Goal: Communication & Community: Answer question/provide support

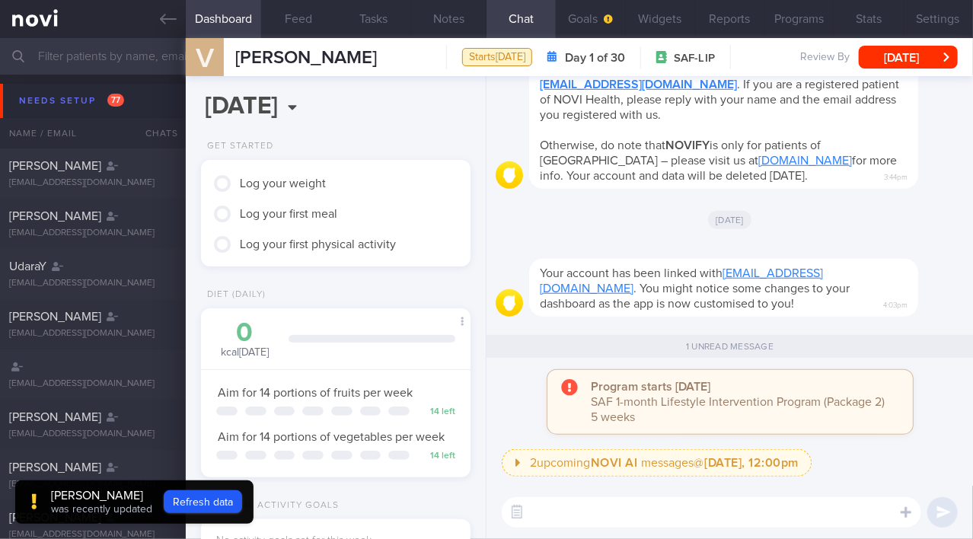
scroll to position [116, 232]
click at [585, 508] on textarea at bounding box center [711, 512] width 419 height 30
type textarea "Hi [PERSON_NAME]!"
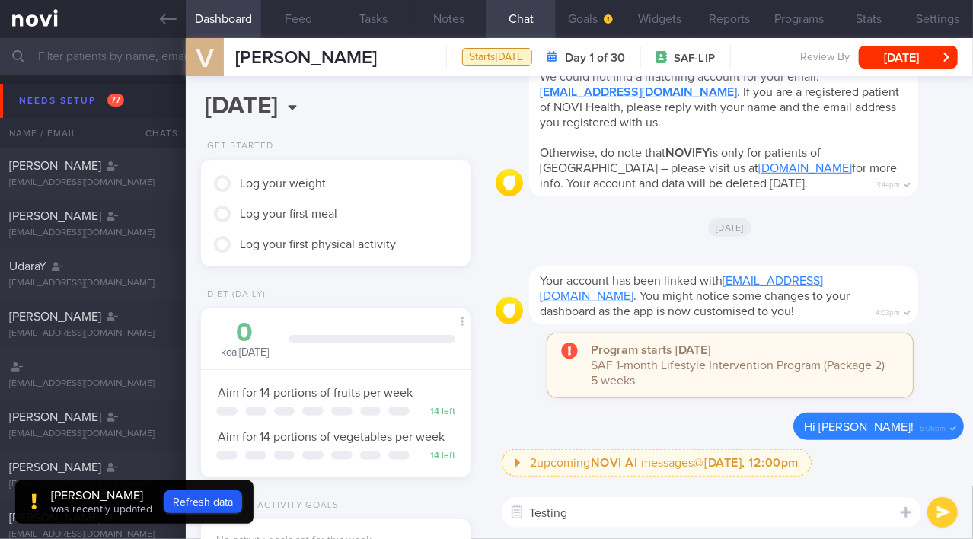
type textarea "Testing!"
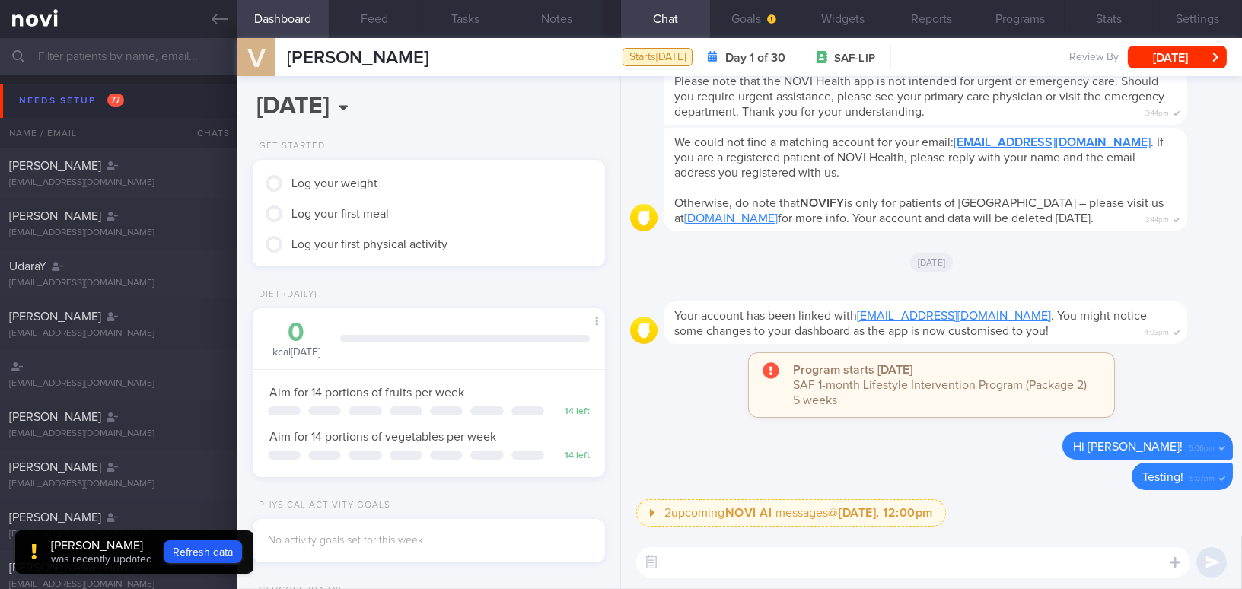
scroll to position [157, 314]
click at [142, 57] on input "text" at bounding box center [621, 56] width 1242 height 37
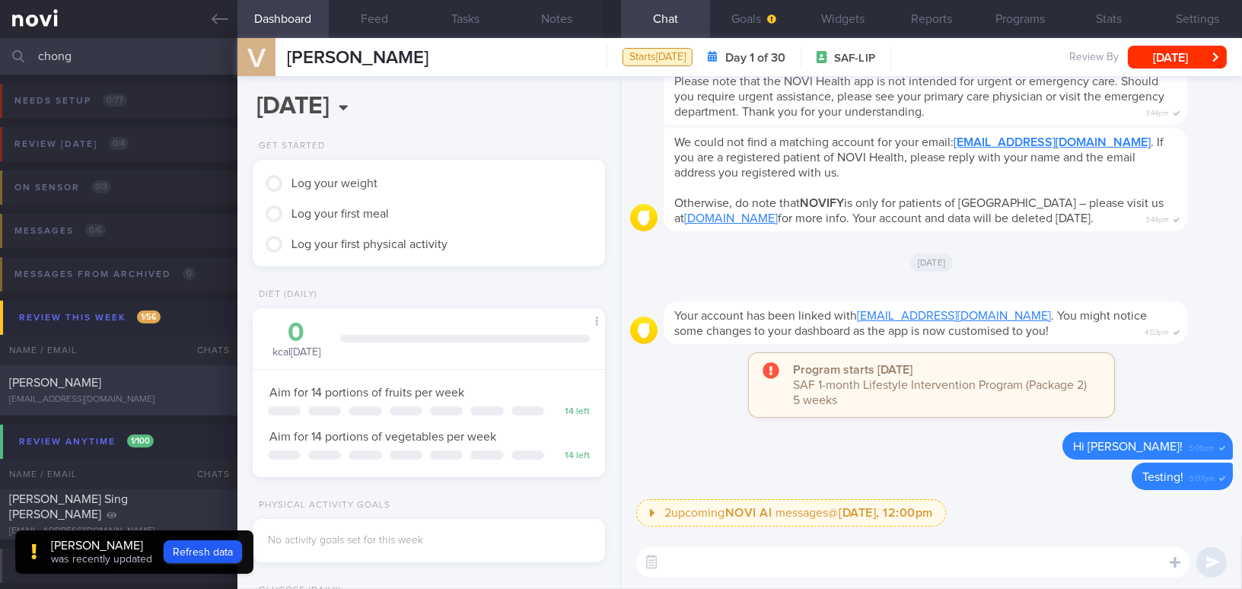
type input "chong"
click at [137, 392] on div "CHONG SIOK KUAN phylliscsk@gmail.com" at bounding box center [118, 390] width 237 height 30
type input ""[PERSON_NAME]"; Dislikes fish; started [MEDICAL_DATA] 14mg (end [DATE])"
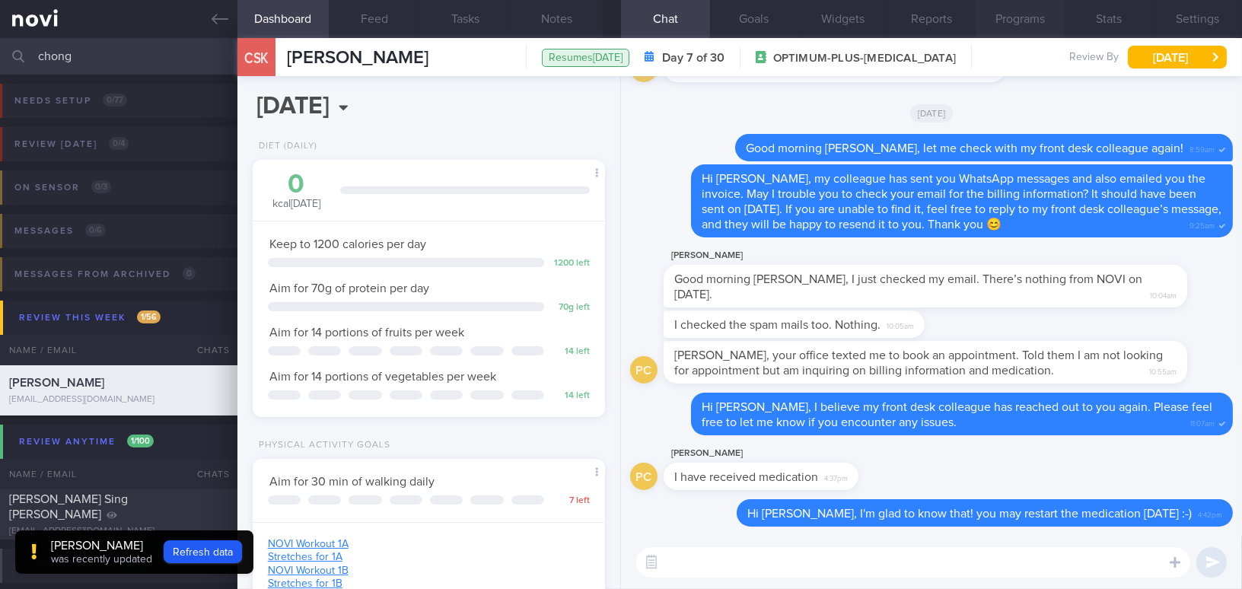
scroll to position [179, 314]
click at [972, 24] on button "Programs" at bounding box center [1020, 19] width 89 height 38
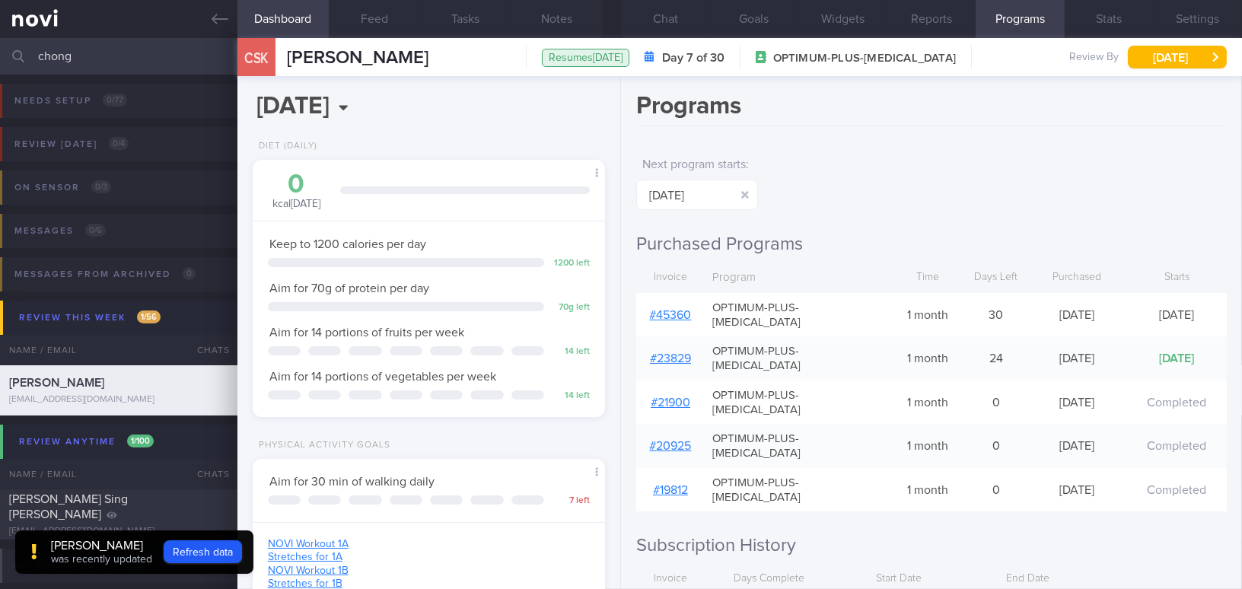
click at [677, 309] on link "# 45360" at bounding box center [671, 315] width 42 height 12
drag, startPoint x: 115, startPoint y: 55, endPoint x: -5, endPoint y: 55, distance: 120.2
click at [0, 55] on html "You are offline! Some functionality will be unavailable Patients New Users Coac…" at bounding box center [621, 294] width 1242 height 589
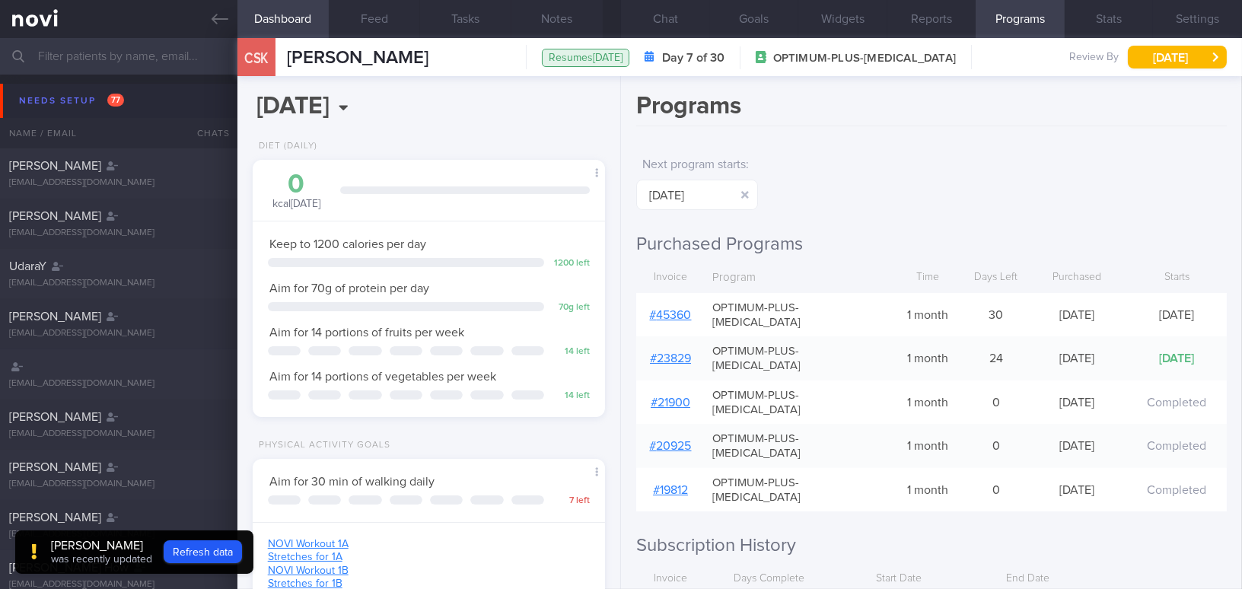
click at [237, 27] on button "Dashboard" at bounding box center [282, 19] width 91 height 38
click at [224, 27] on icon at bounding box center [220, 19] width 17 height 17
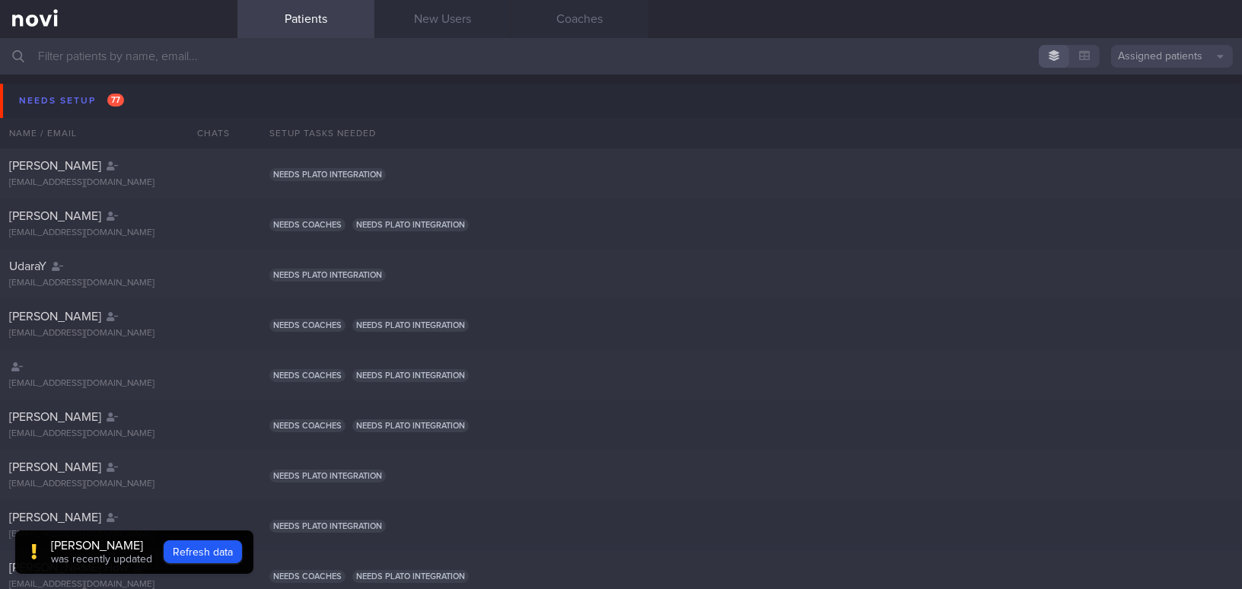
click at [198, 49] on input "text" at bounding box center [621, 56] width 1242 height 37
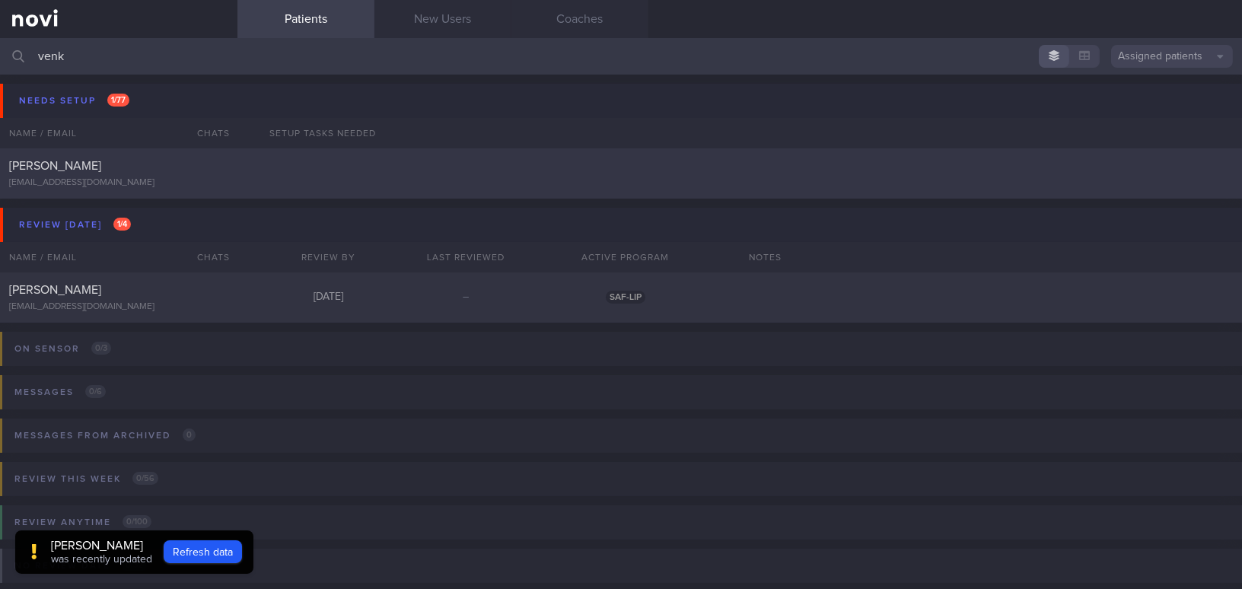
type input "venk"
click at [161, 161] on div "[PERSON_NAME]" at bounding box center [116, 165] width 215 height 15
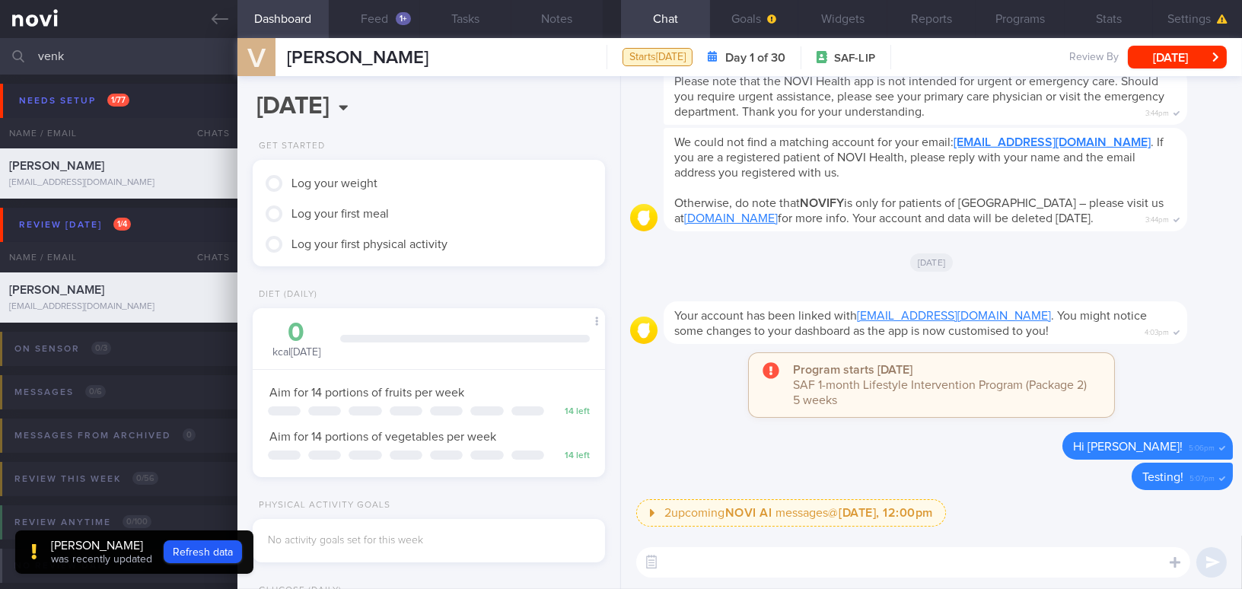
scroll to position [157, 314]
click at [972, 14] on button "Settings" at bounding box center [1197, 19] width 89 height 38
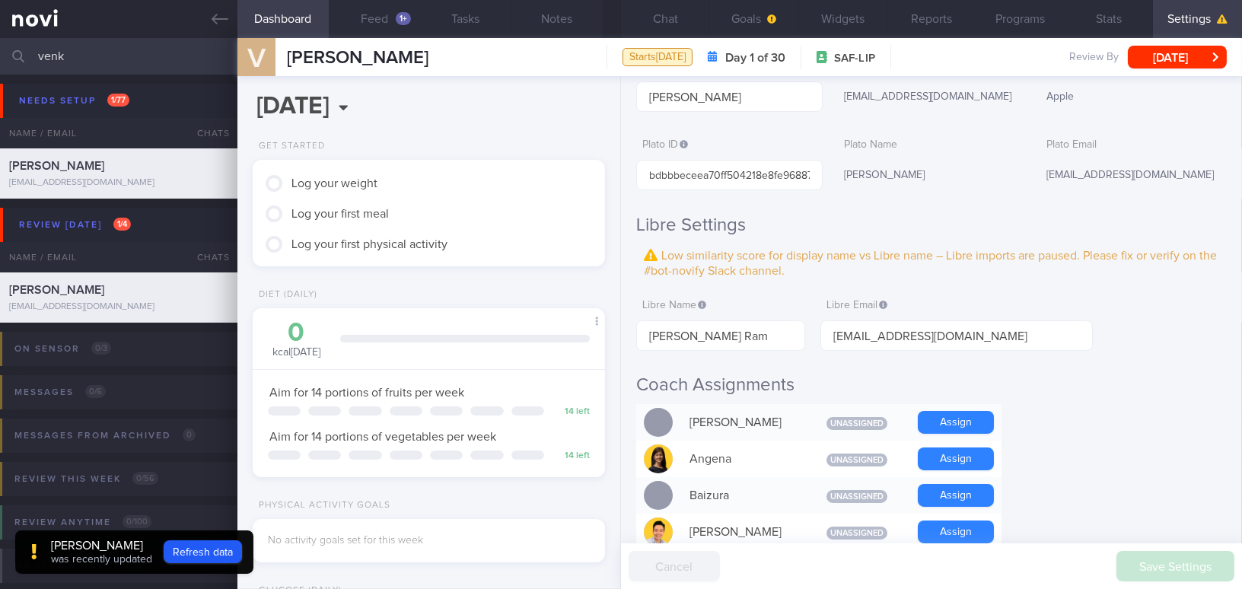
scroll to position [138, 0]
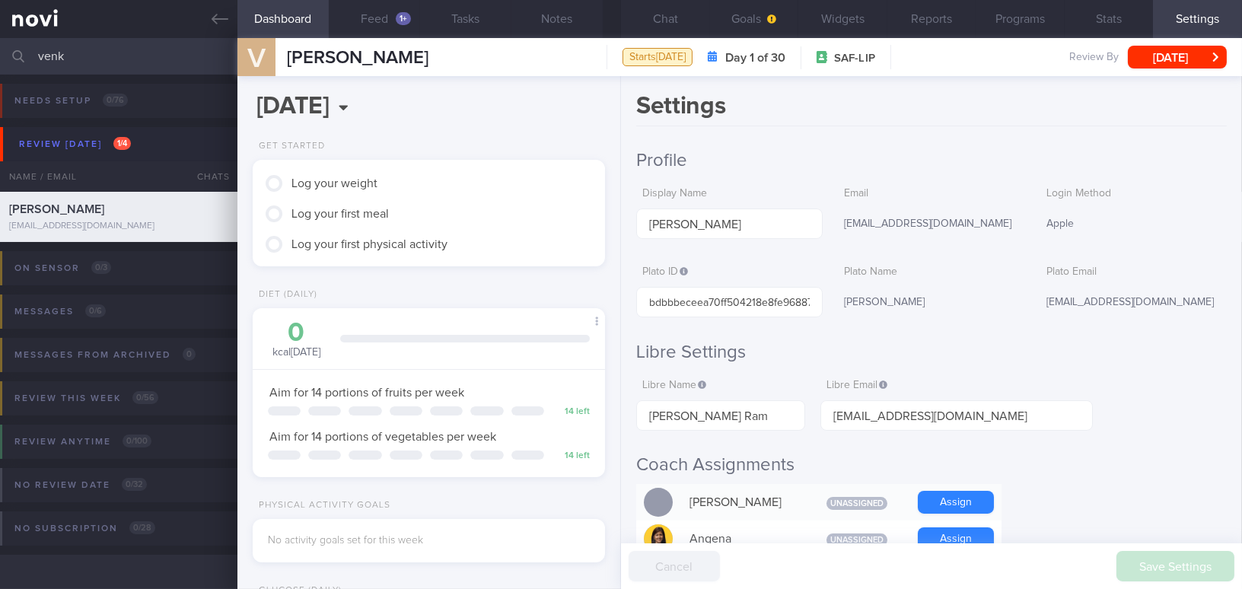
scroll to position [157, 314]
drag, startPoint x: 71, startPoint y: 59, endPoint x: 4, endPoint y: 58, distance: 67.0
click at [4, 58] on div "venk Assigned patients Assigned patients All active patients Archived patients" at bounding box center [621, 56] width 1242 height 37
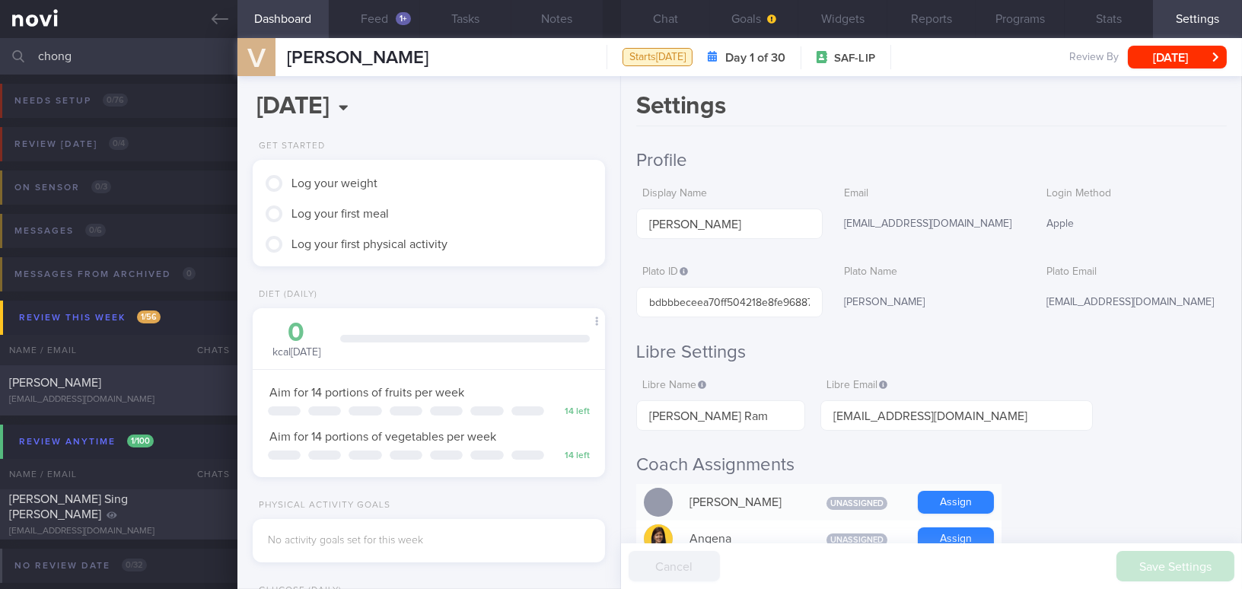
type input "chong"
click at [145, 397] on div "[EMAIL_ADDRESS][DOMAIN_NAME]" at bounding box center [118, 399] width 219 height 11
click at [161, 402] on div "[EMAIL_ADDRESS][DOMAIN_NAME]" at bounding box center [118, 399] width 219 height 11
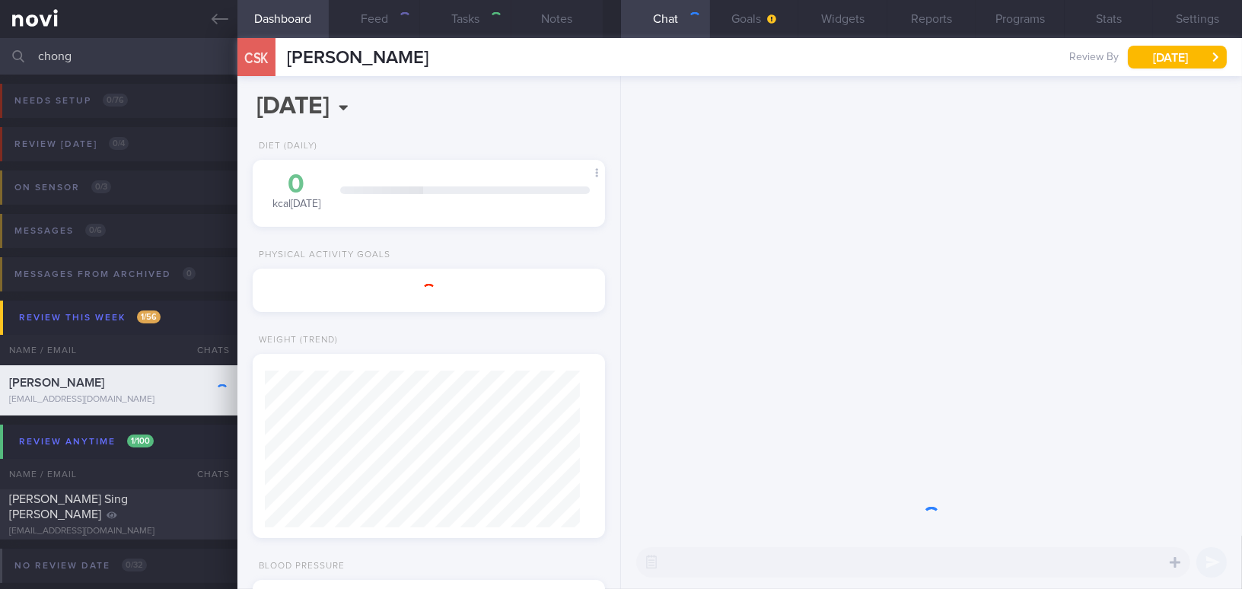
type input ""[PERSON_NAME]"; Dislikes fish; started [MEDICAL_DATA] 14mg (end [DATE])"
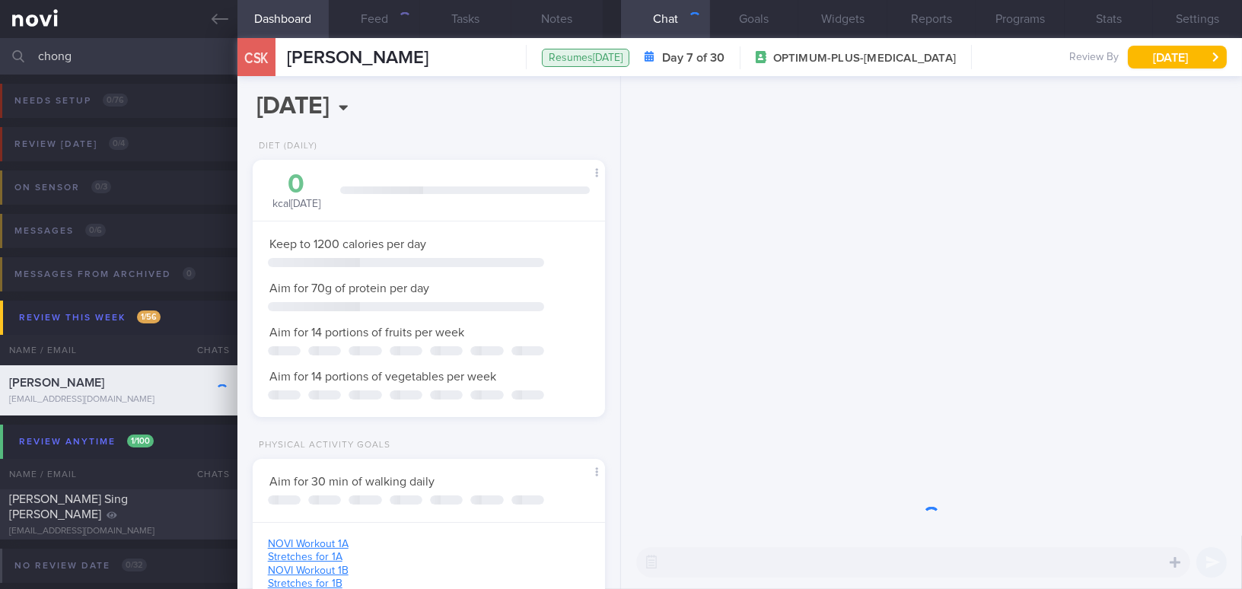
scroll to position [157, 314]
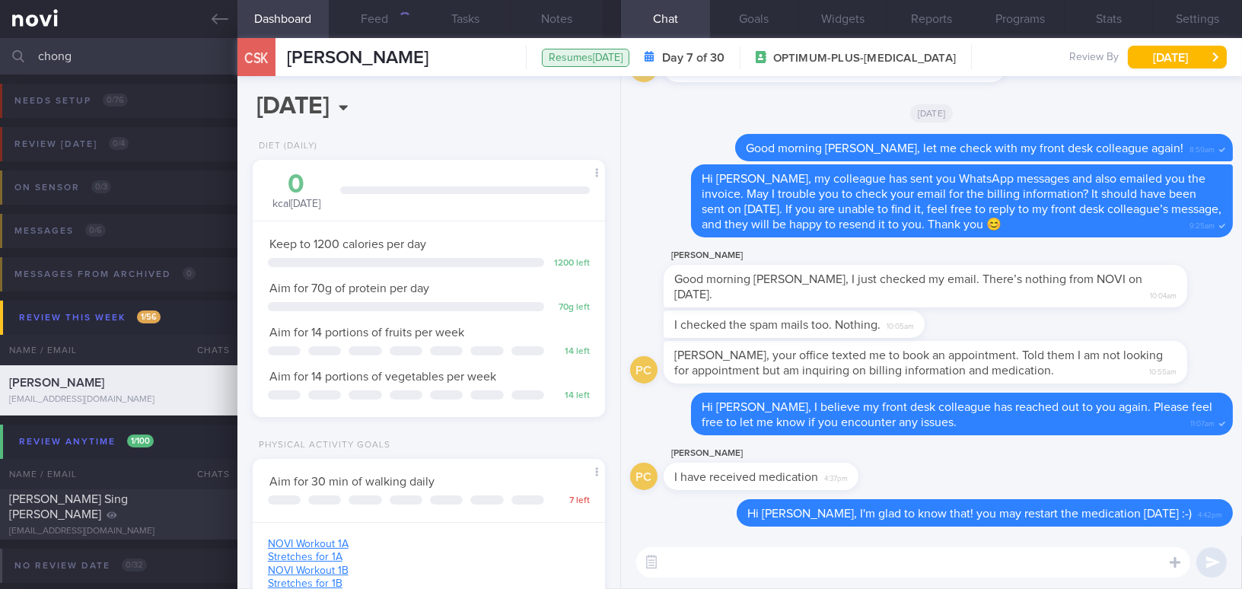
click at [724, 565] on textarea at bounding box center [913, 562] width 554 height 30
type textarea "Hi [PERSON_NAME]!"
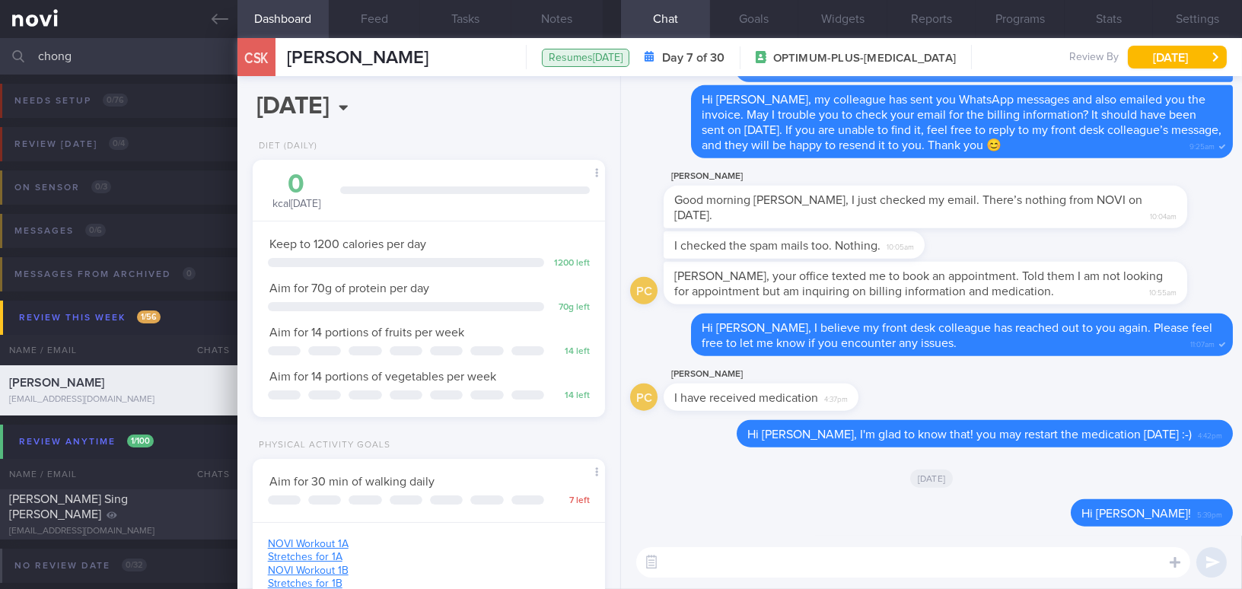
drag, startPoint x: 116, startPoint y: 49, endPoint x: 4, endPoint y: 57, distance: 112.9
click at [4, 57] on div "chong Assigned patients Assigned patients All active patients Archived patients" at bounding box center [621, 56] width 1242 height 37
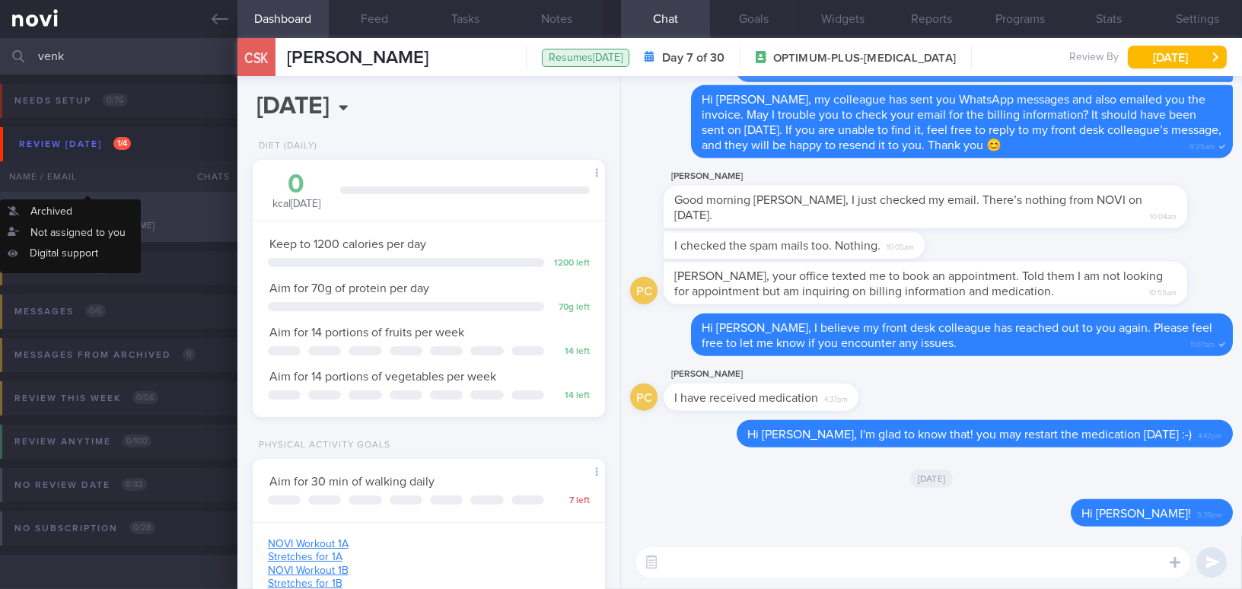
type input "venk"
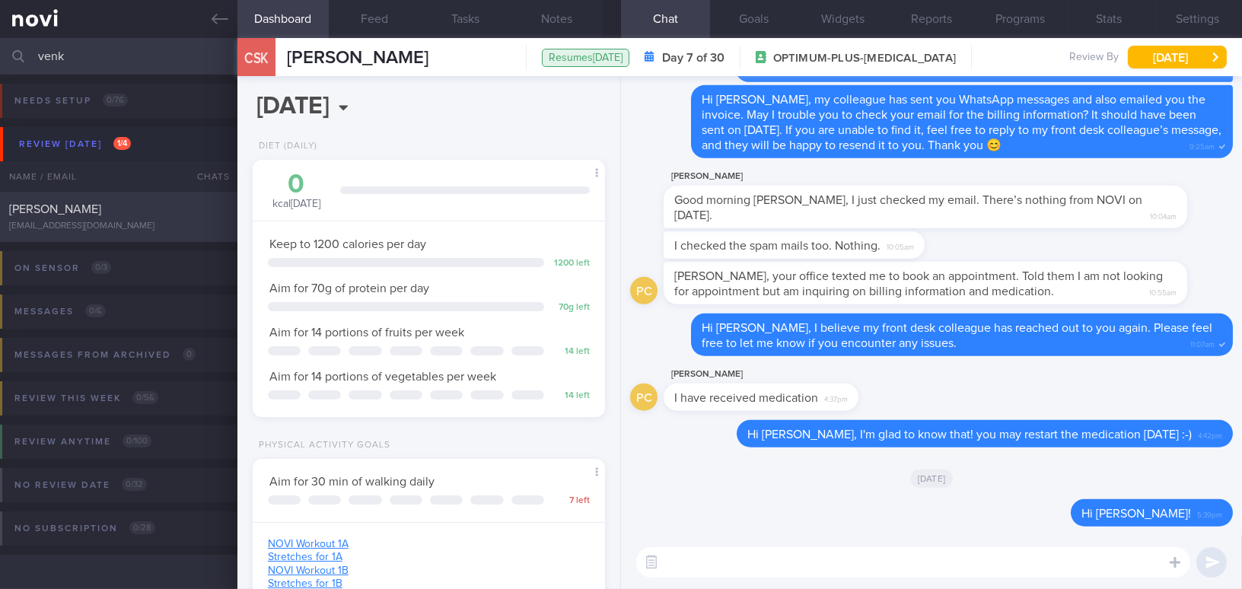
click at [103, 202] on div "[PERSON_NAME]" at bounding box center [116, 209] width 215 height 15
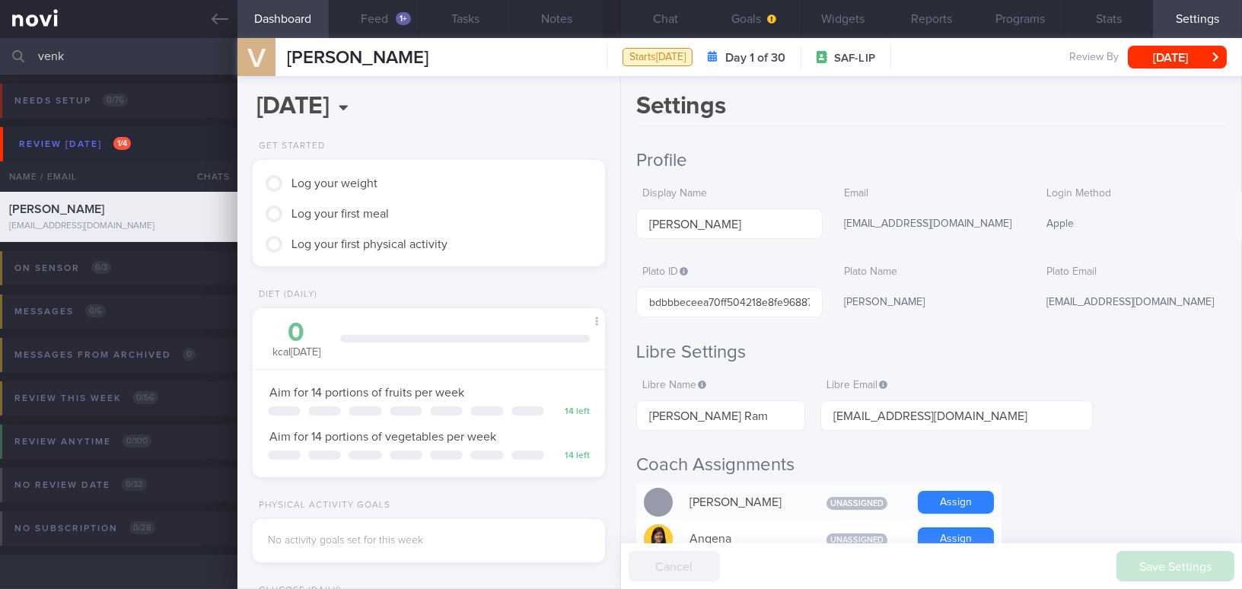
scroll to position [161, 320]
click at [748, 17] on button "Goals" at bounding box center [754, 19] width 89 height 38
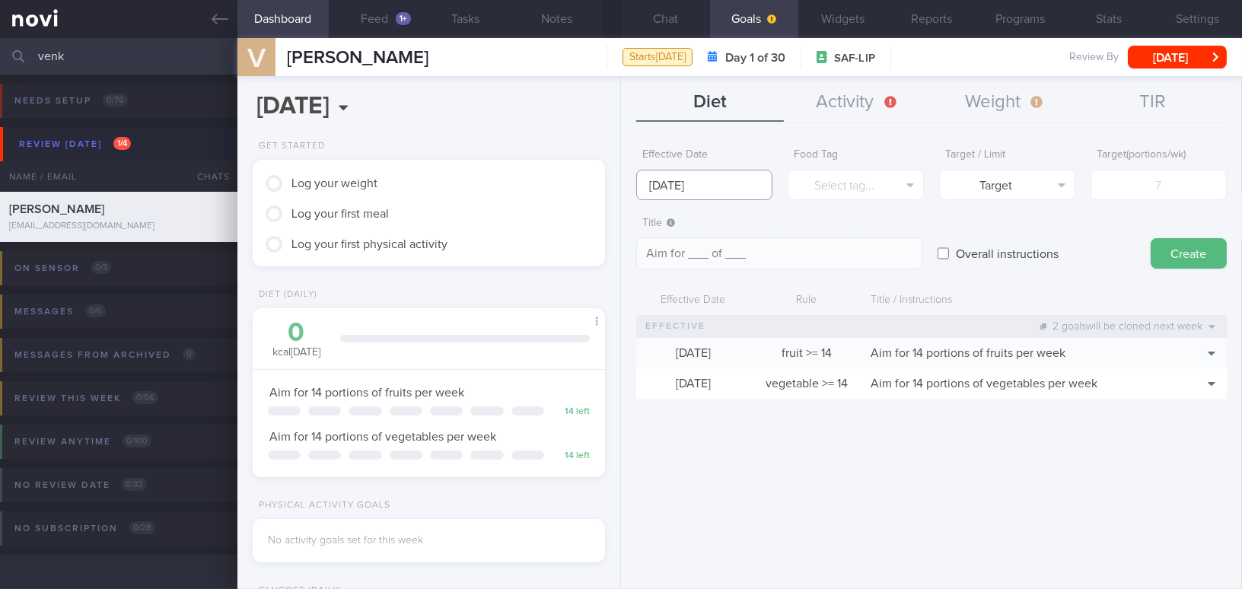
click at [702, 178] on input "[DATE]" at bounding box center [704, 185] width 136 height 30
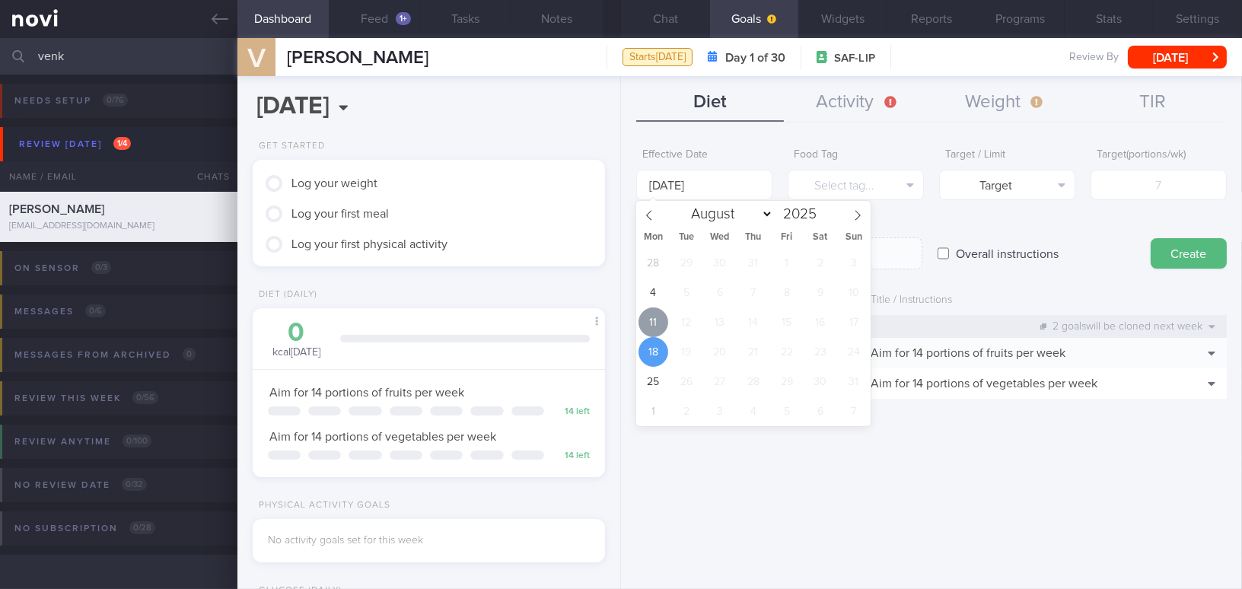
click at [655, 318] on span "11" at bounding box center [653, 322] width 30 height 30
type input "[DATE]"
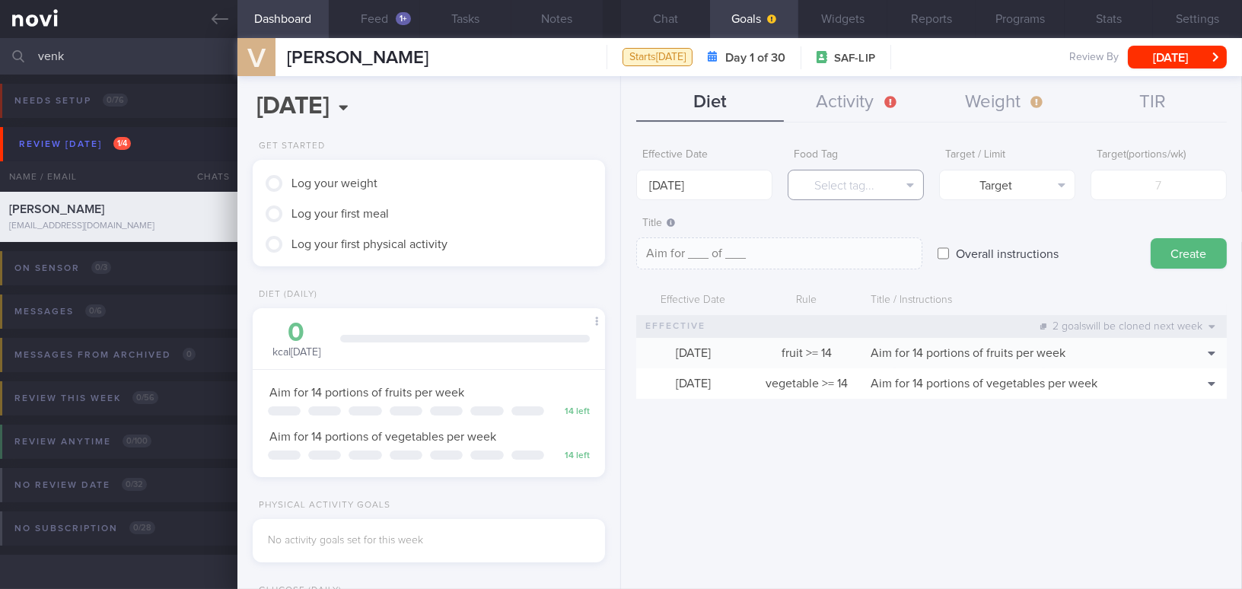
click at [837, 184] on button "Select tag..." at bounding box center [856, 185] width 136 height 30
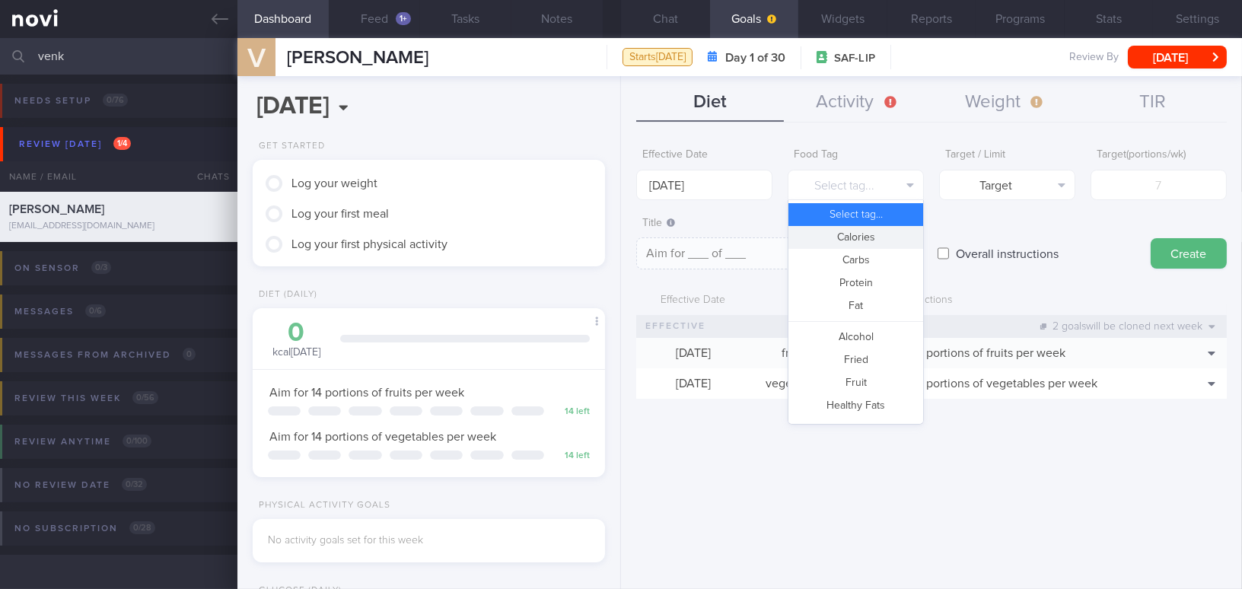
click at [828, 243] on button "Calories" at bounding box center [855, 237] width 135 height 23
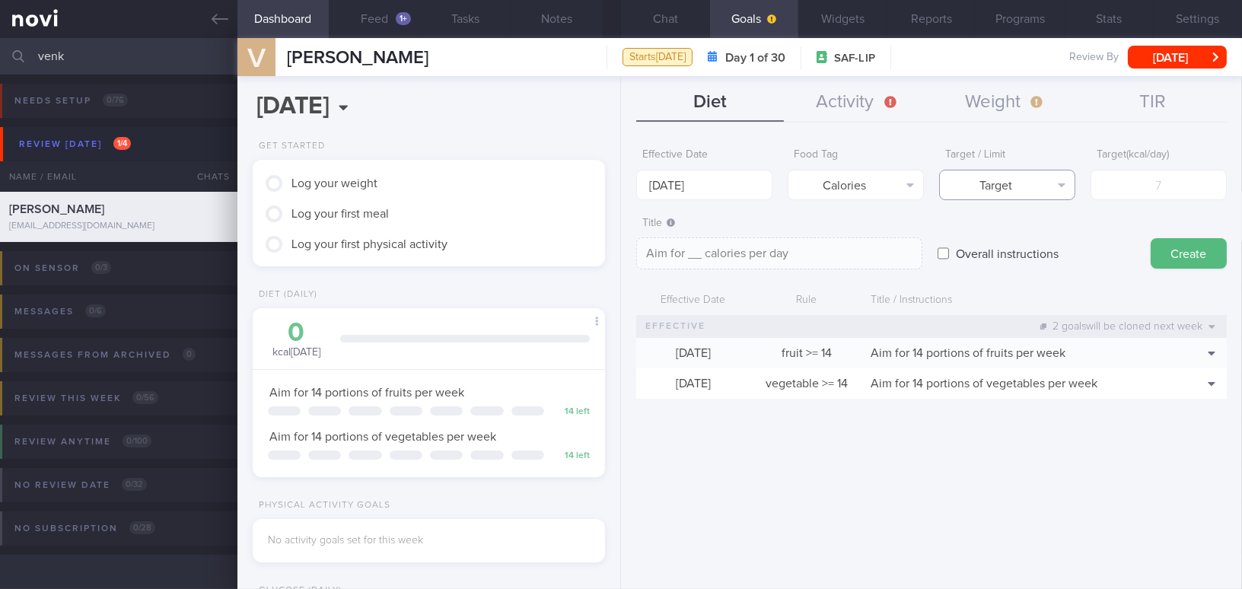
click at [988, 195] on button "Target" at bounding box center [1007, 185] width 136 height 30
click at [988, 238] on button "Limit" at bounding box center [1007, 237] width 135 height 23
type textarea "Keep to __ calories per day"
click at [1152, 188] on input "number" at bounding box center [1159, 185] width 136 height 30
type input "1"
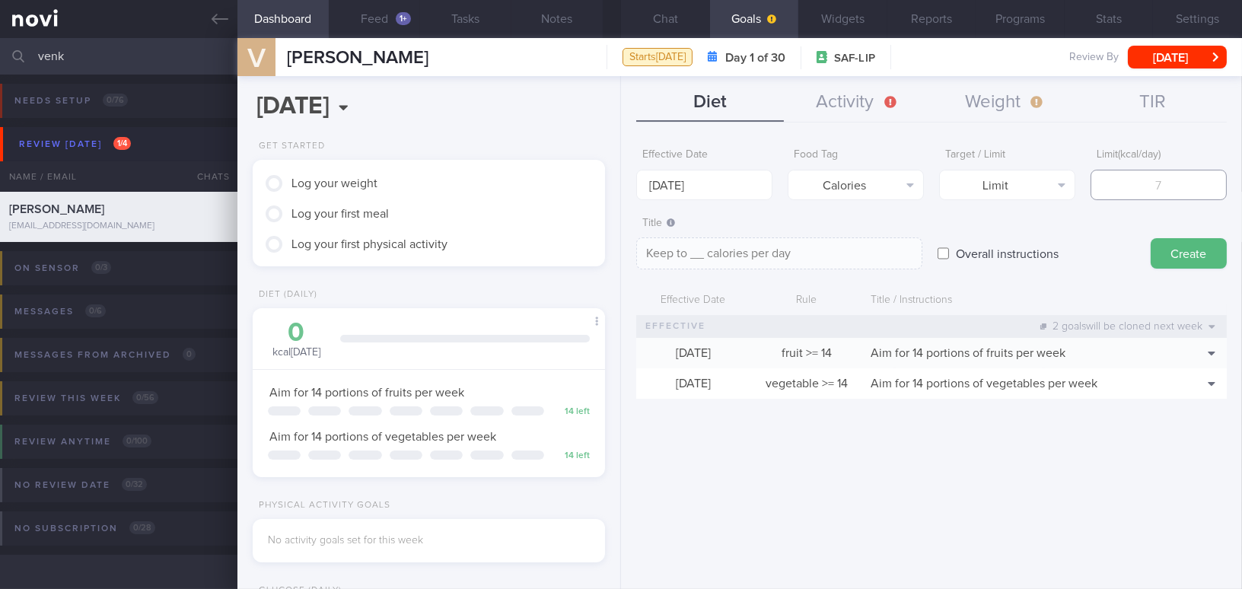
type textarea "Keep to 1 calories per day"
type input "16"
type textarea "Keep to 16 calories per day"
type input "160"
type textarea "Keep to 160 calories per day"
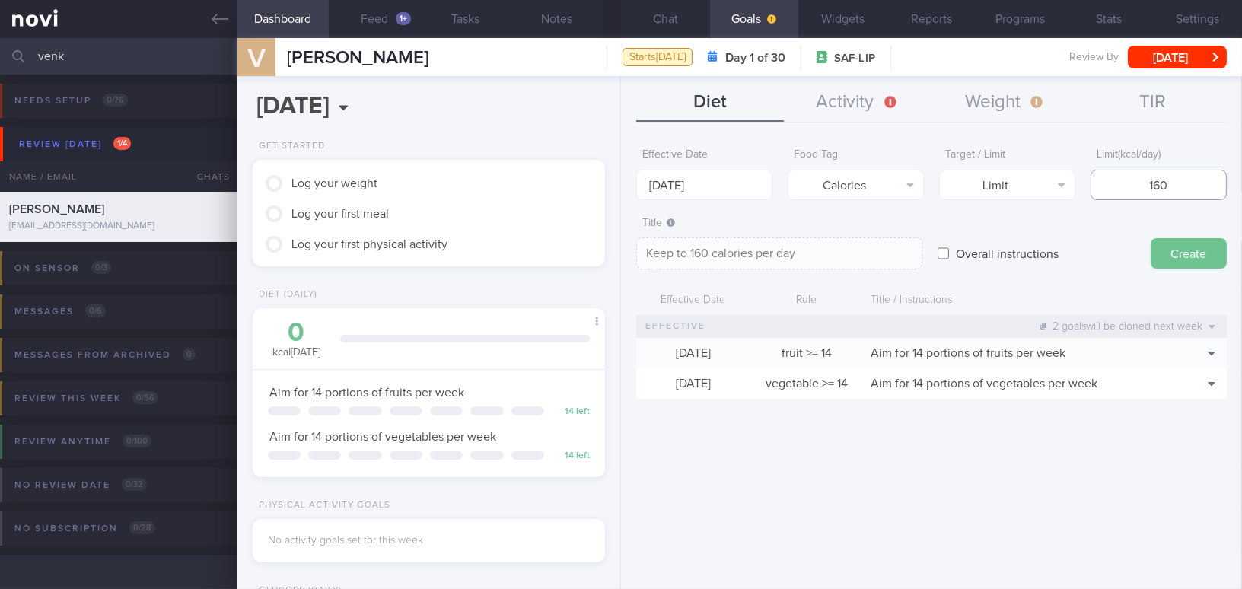
type input "1600"
type textarea "Keep to 1600 calories per day"
type input "1600"
click at [1189, 253] on button "Create" at bounding box center [1189, 253] width 76 height 30
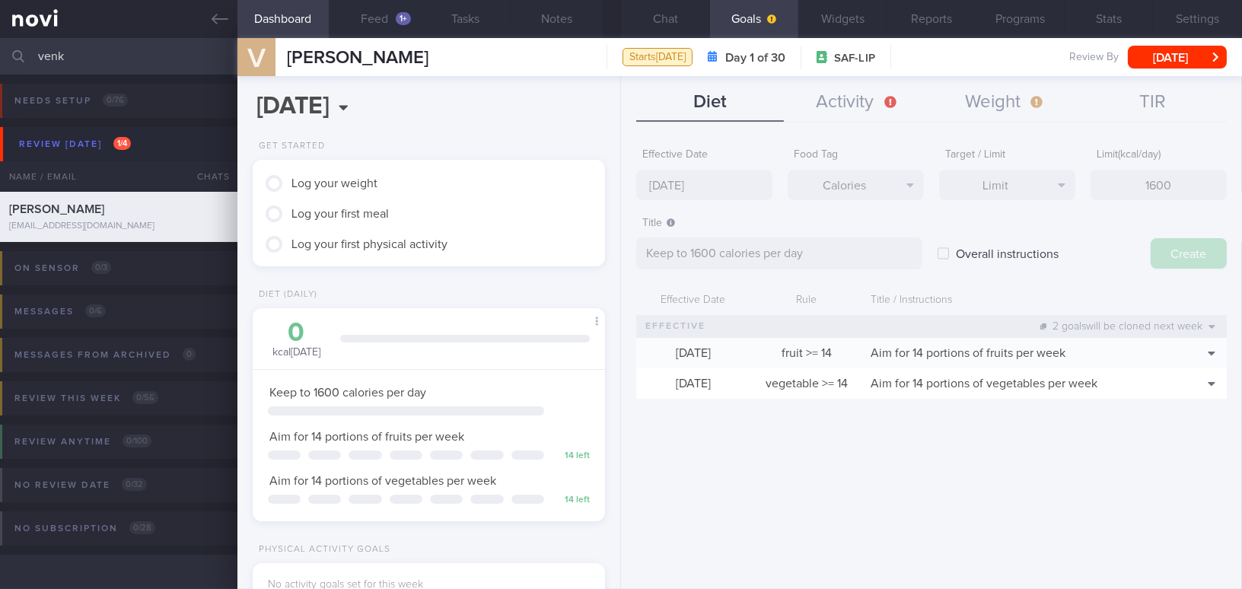
type input "[DATE]"
type textarea "Aim for ___ of ___"
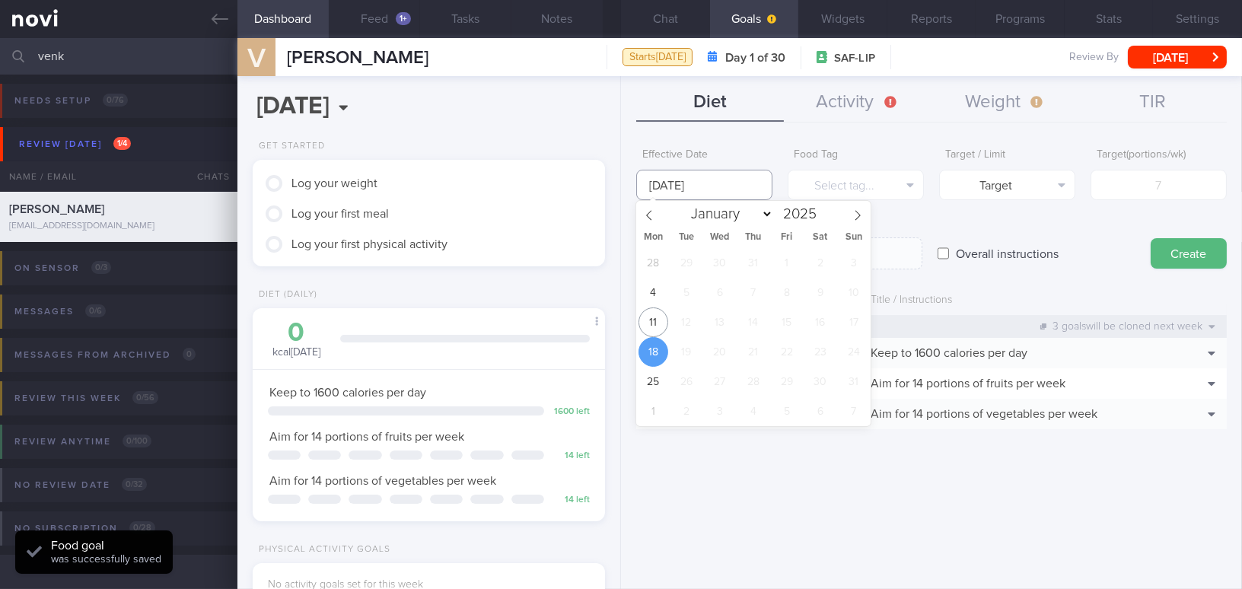
click at [708, 184] on input "[DATE]" at bounding box center [704, 185] width 136 height 30
click at [657, 311] on span "11" at bounding box center [653, 322] width 30 height 30
type input "[DATE]"
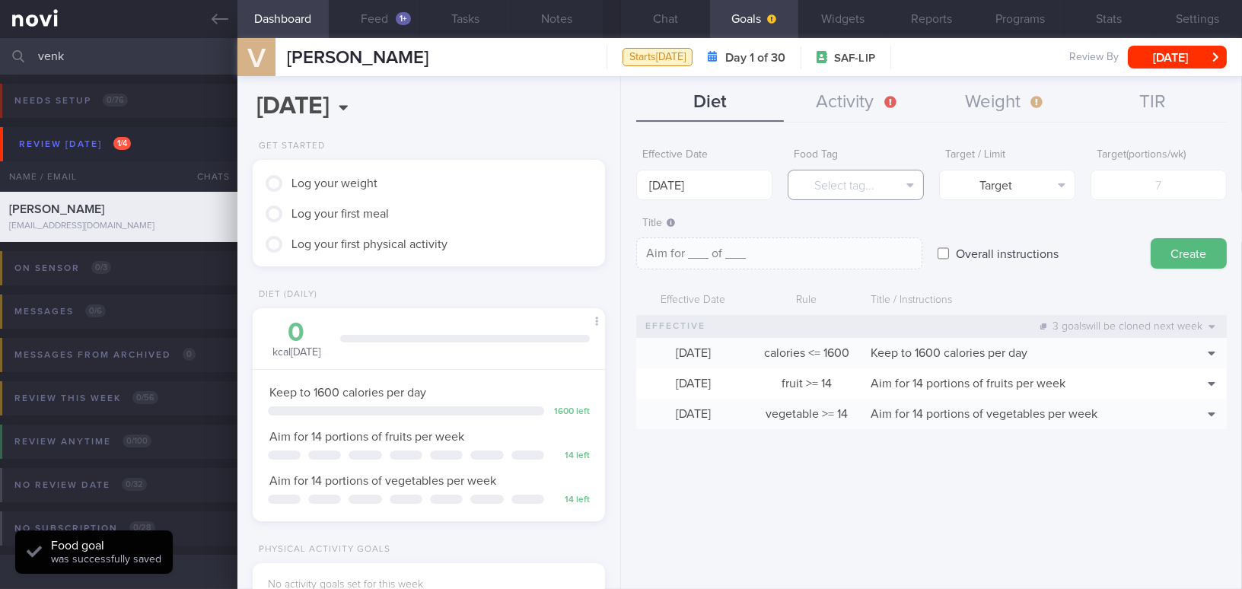
click at [846, 186] on button "Select tag..." at bounding box center [856, 185] width 136 height 30
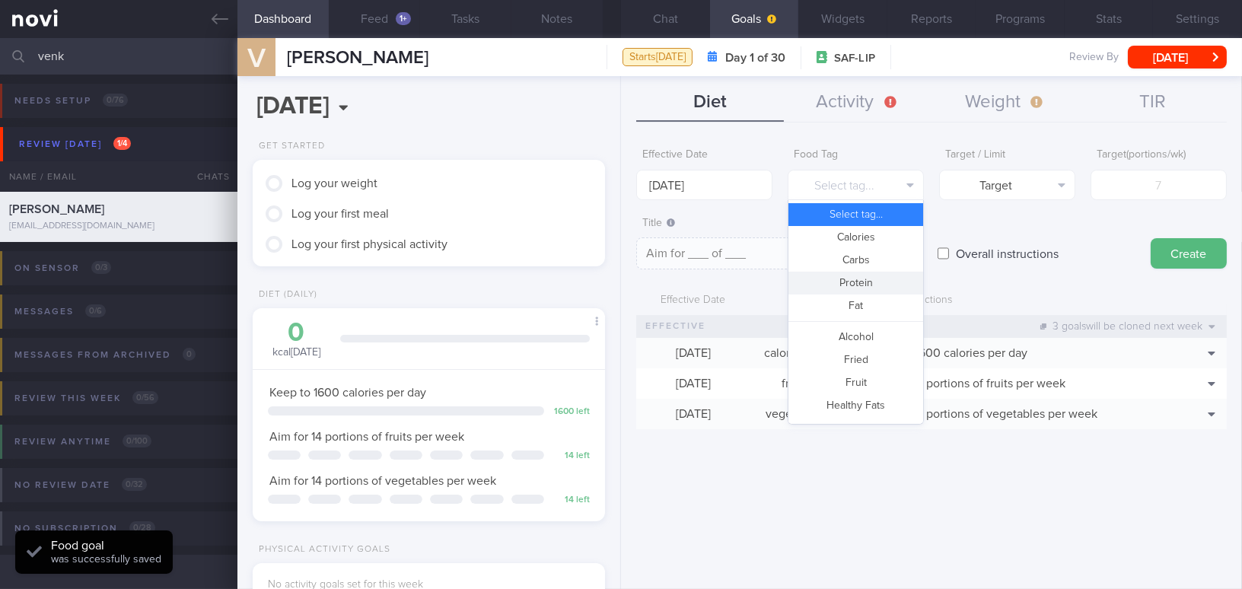
click at [845, 284] on button "Protein" at bounding box center [855, 283] width 135 height 23
type textarea "Aim for __g of protein per day"
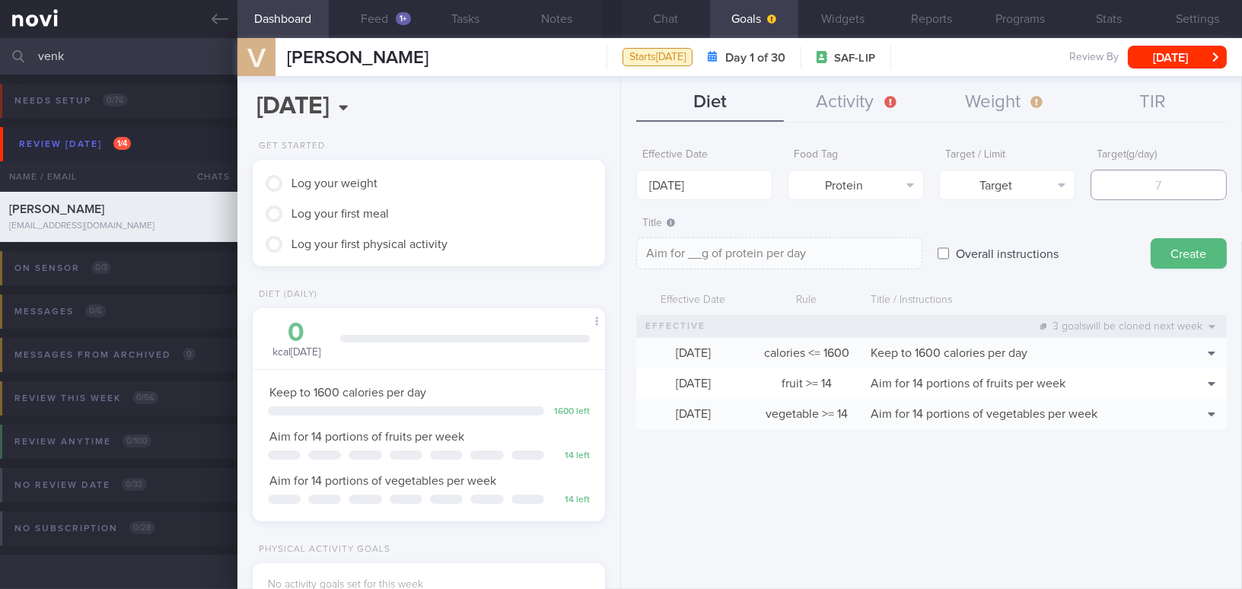
click at [1123, 183] on input "number" at bounding box center [1159, 185] width 136 height 30
type input "9"
type textarea "Aim for 9g of protein per day"
type input "95"
type textarea "Aim for 95g of protein per day"
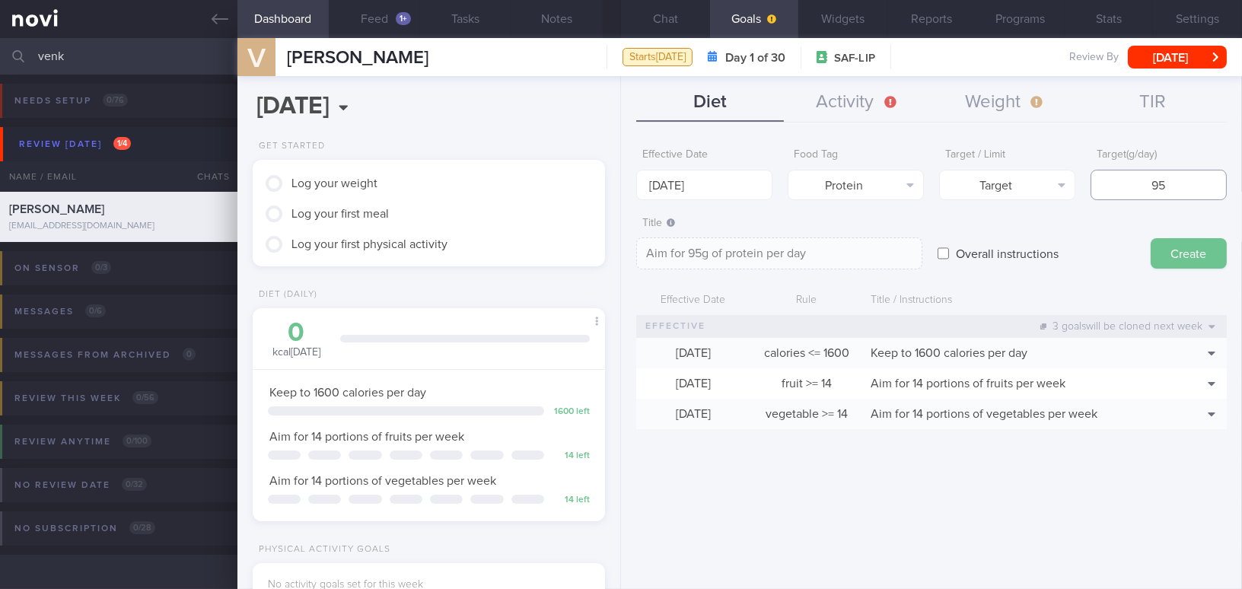
type input "95"
click at [1187, 252] on button "Create" at bounding box center [1189, 253] width 76 height 30
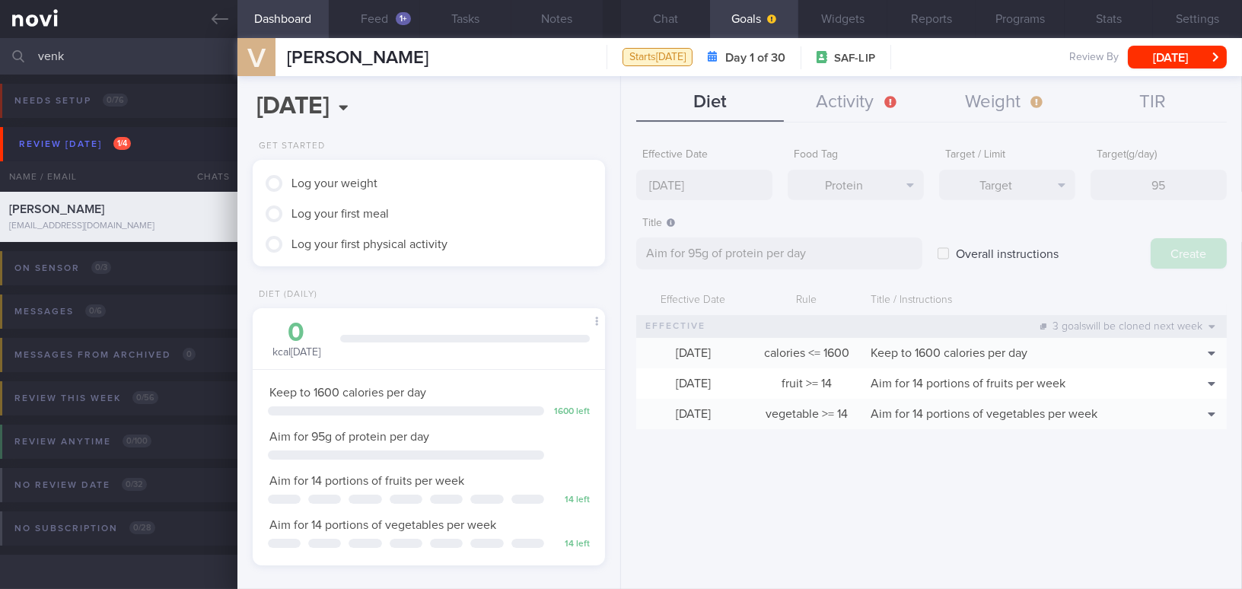
type input "[DATE]"
type textarea "Aim for ___ of ___"
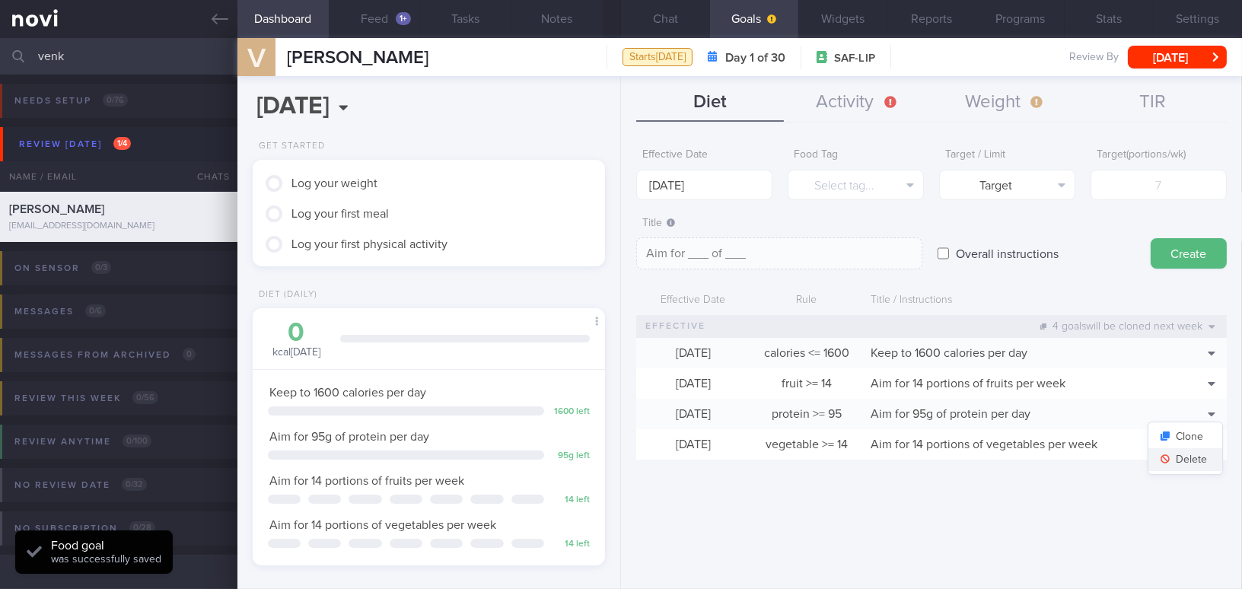
click at [1212, 461] on button "Delete" at bounding box center [1185, 459] width 74 height 23
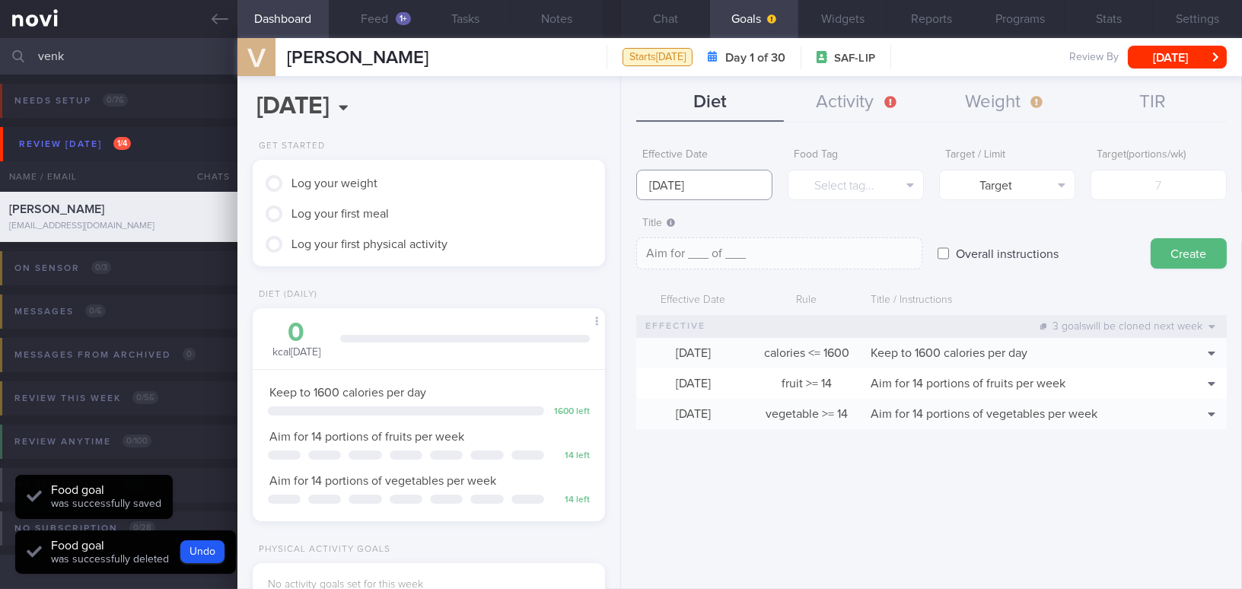
click at [728, 182] on input "[DATE]" at bounding box center [704, 185] width 136 height 30
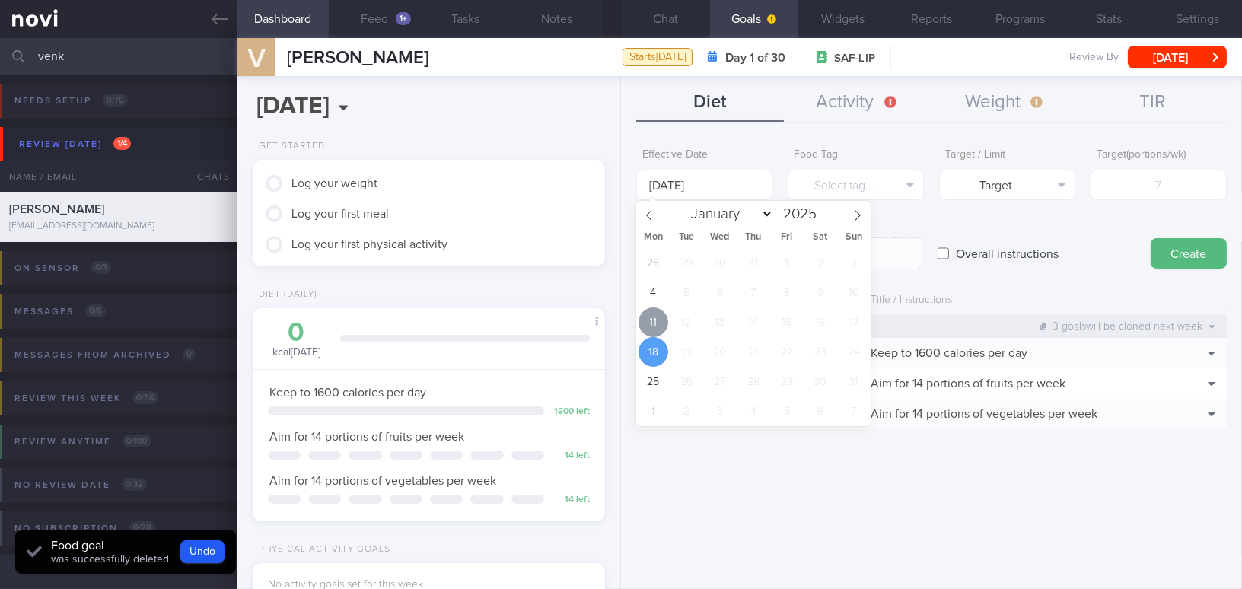
drag, startPoint x: 661, startPoint y: 327, endPoint x: 675, endPoint y: 320, distance: 16.0
click at [663, 327] on span "11" at bounding box center [653, 322] width 30 height 30
type input "[DATE]"
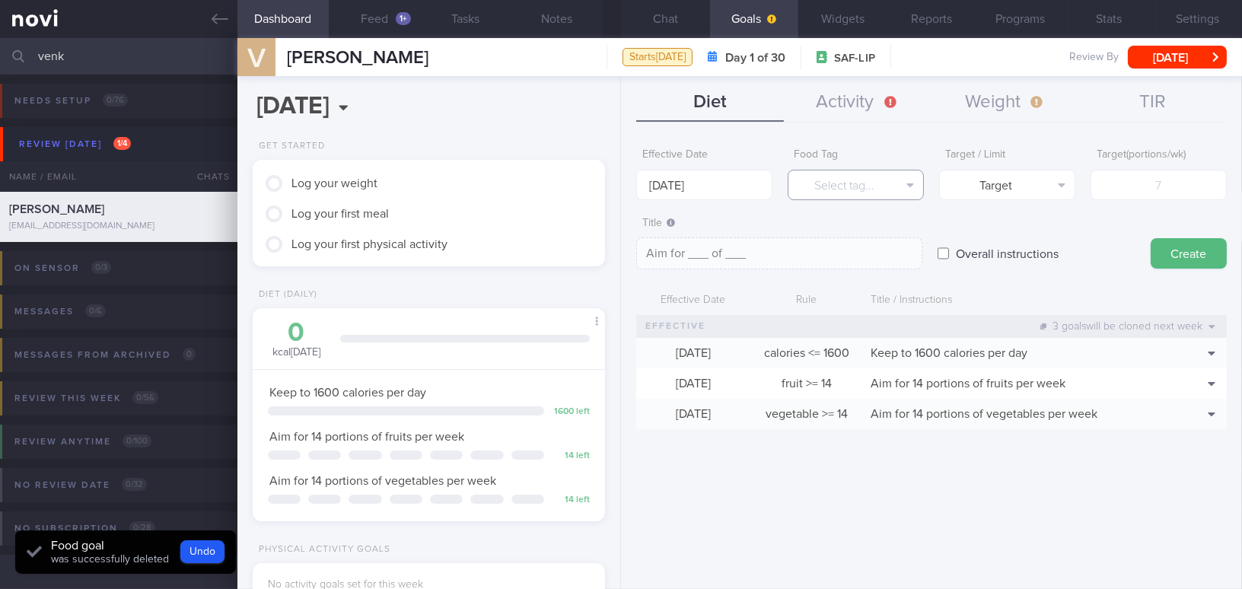
click at [843, 191] on button "Select tag..." at bounding box center [856, 185] width 136 height 30
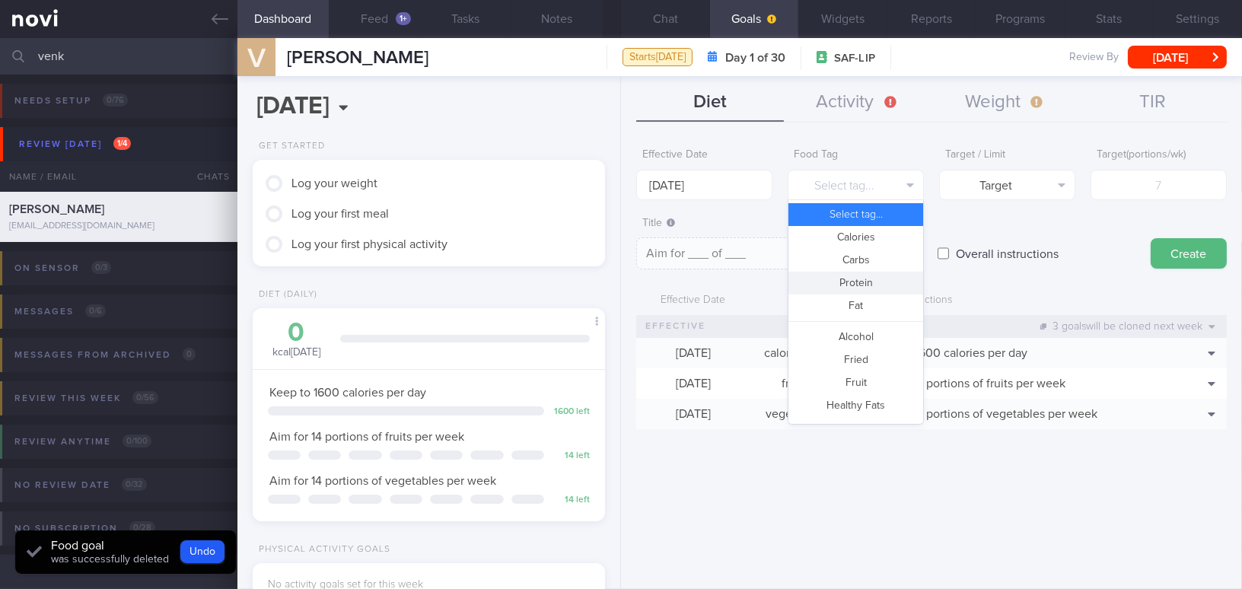
click at [844, 282] on button "Protein" at bounding box center [855, 283] width 135 height 23
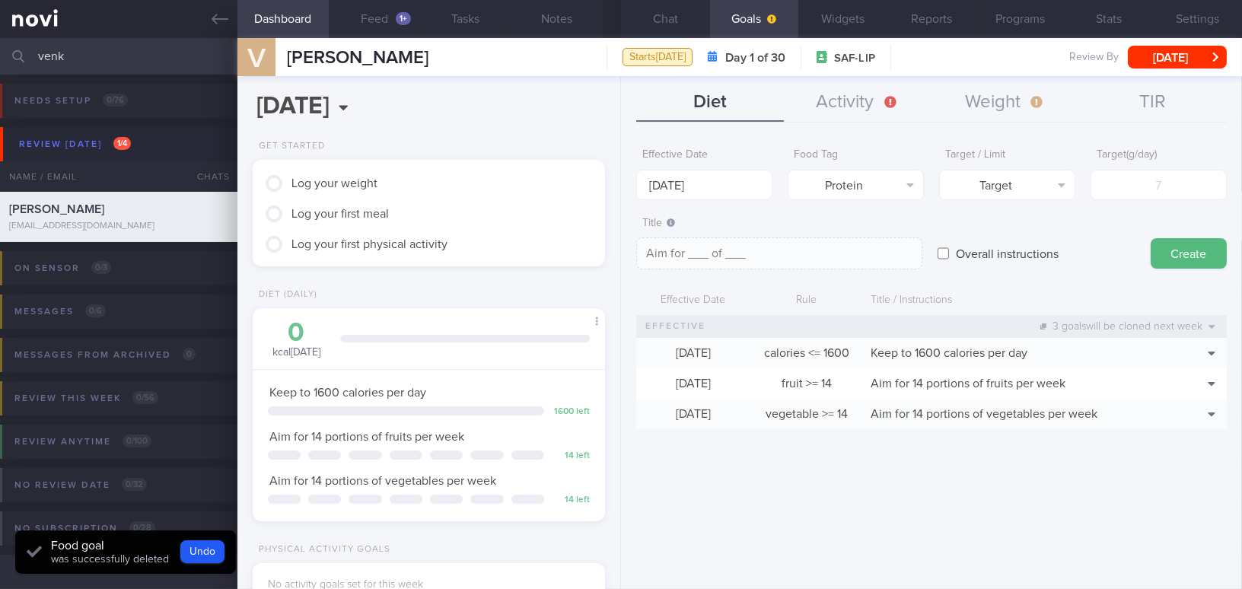
type textarea "Aim for __g of protein per day"
click at [1137, 202] on form "Effective Date [DATE] Food Tag Protein Select tag... Calories Carbs Protein Fat…" at bounding box center [931, 293] width 591 height 304
click at [1145, 183] on input "number" at bounding box center [1159, 185] width 136 height 30
type input "1"
type textarea "Aim for 1g of protein per day"
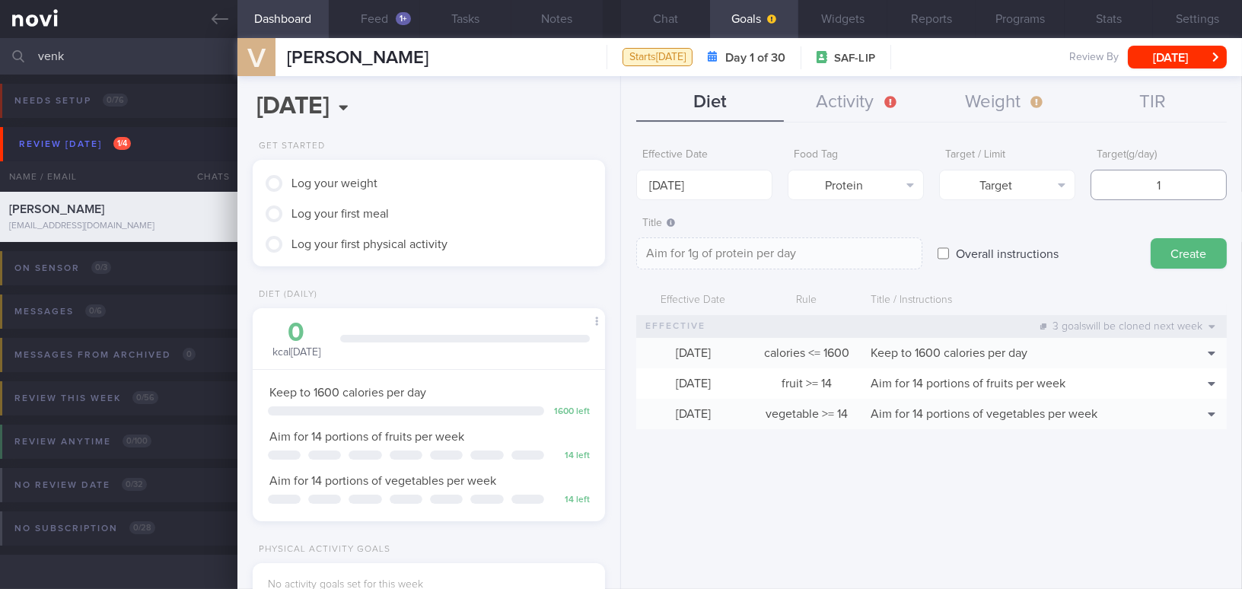
type input "10"
type textarea "Aim for 10g of protein per day"
type input "100"
type textarea "Aim for 100g of protein per day"
type input "100"
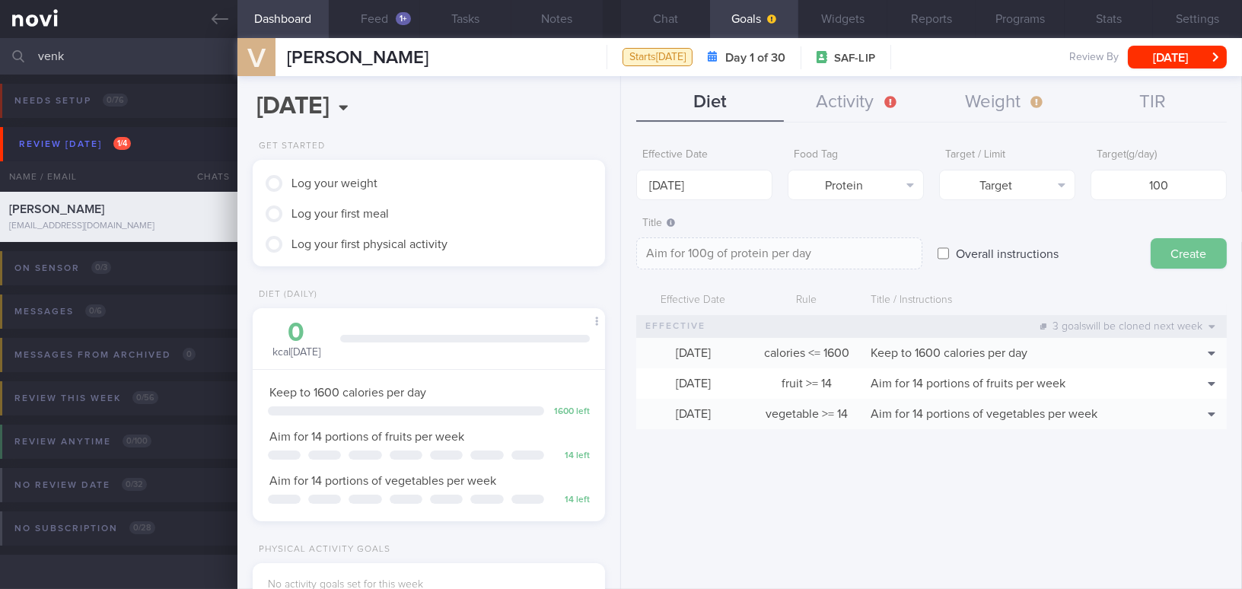
click at [1182, 248] on button "Create" at bounding box center [1189, 253] width 76 height 30
type input "[DATE]"
type textarea "Aim for ___ of ___"
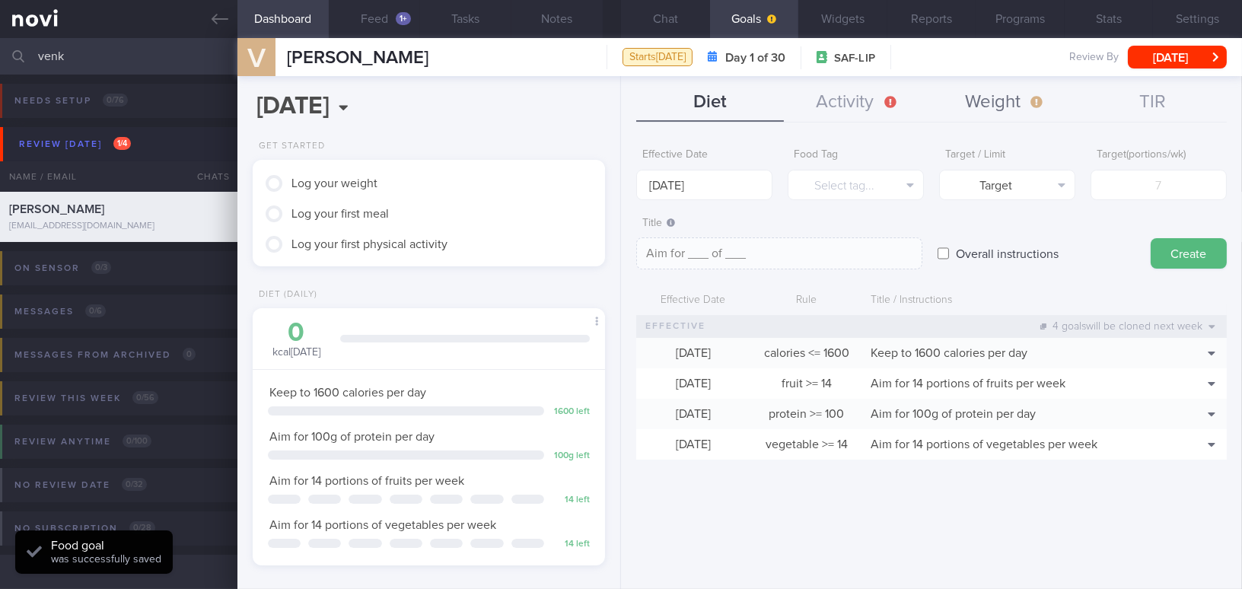
click at [976, 99] on button "Weight" at bounding box center [1005, 103] width 148 height 38
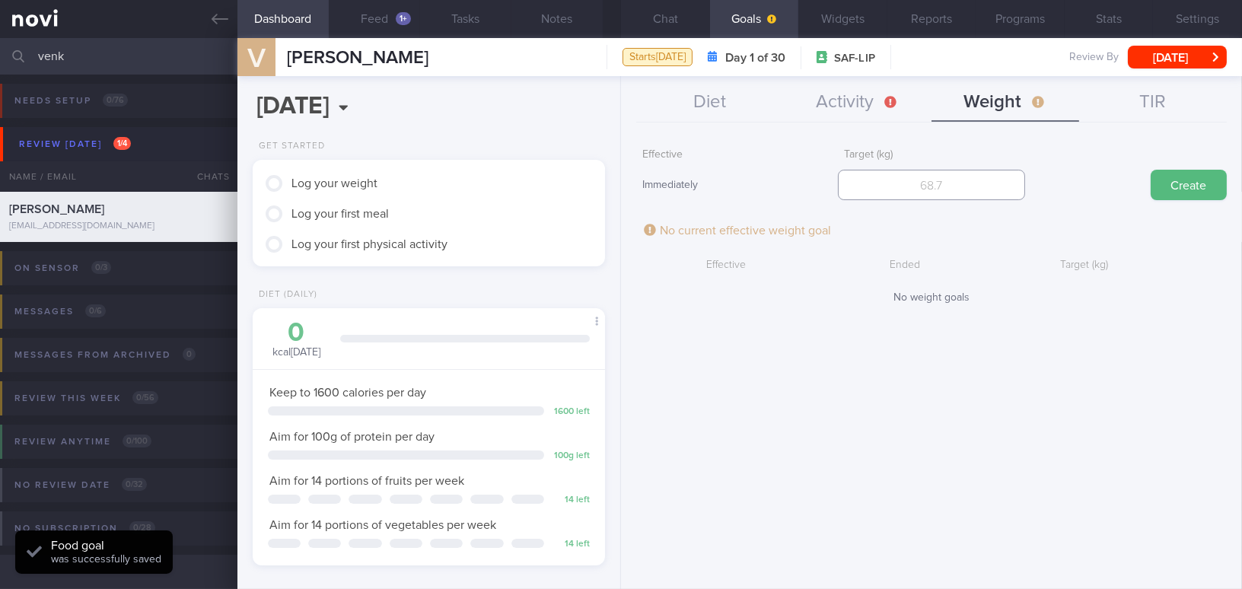
click at [954, 177] on input "number" at bounding box center [931, 185] width 186 height 30
type input "90"
click at [1172, 180] on button "Create" at bounding box center [1189, 185] width 76 height 30
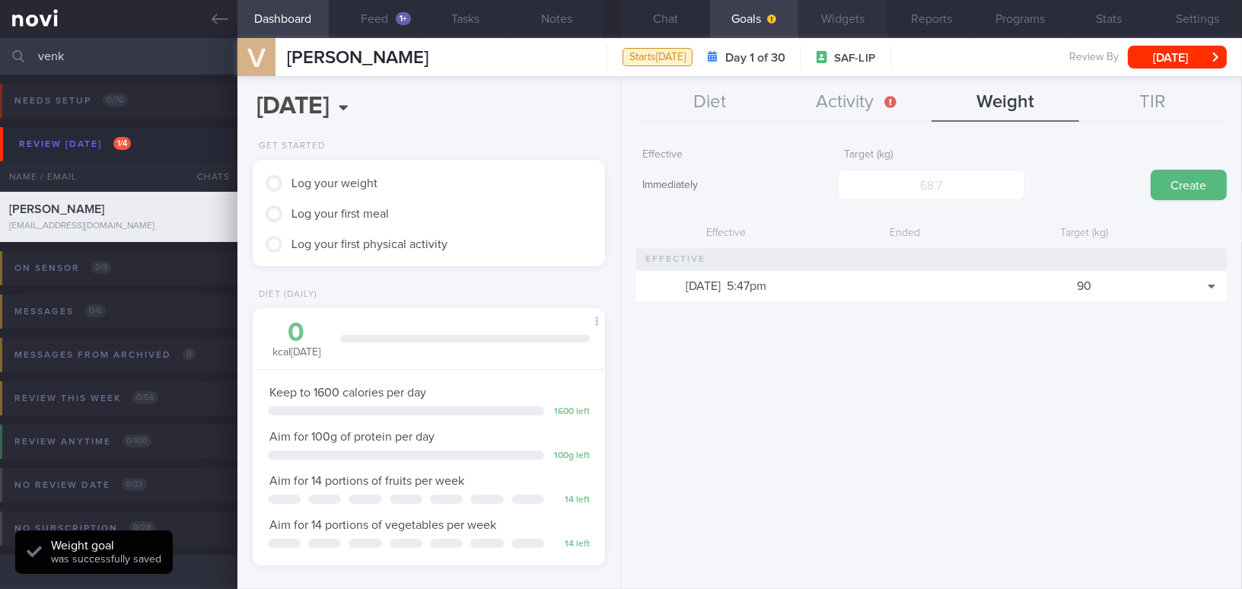
click at [856, 16] on button "Widgets" at bounding box center [842, 19] width 89 height 38
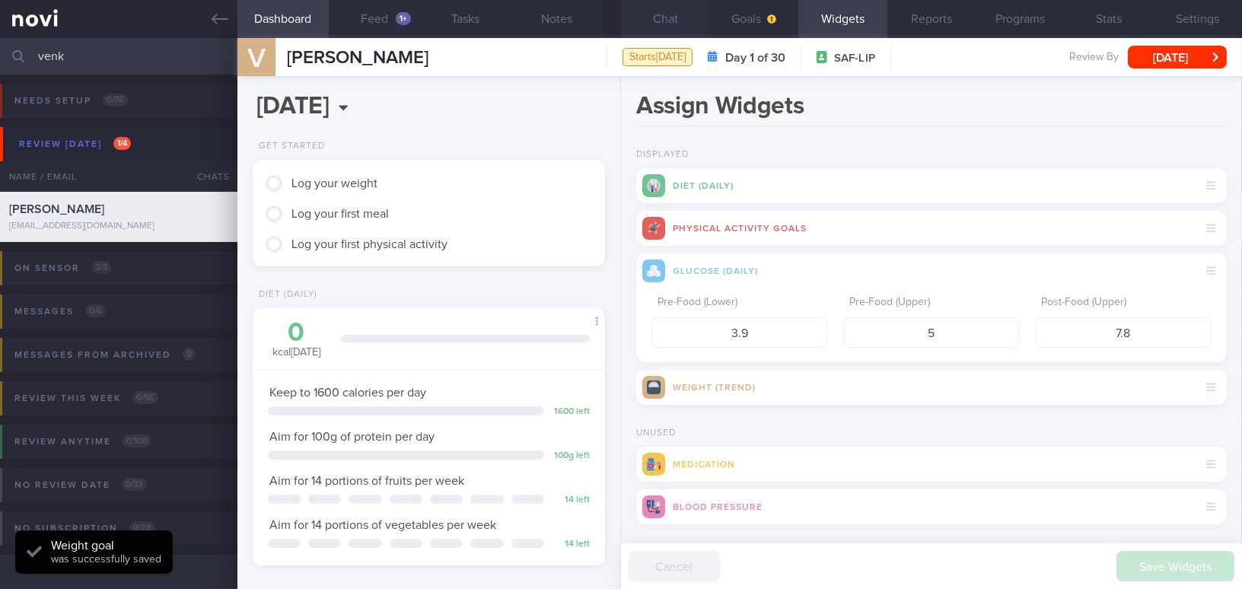
click at [680, 21] on button "Chat" at bounding box center [665, 19] width 89 height 38
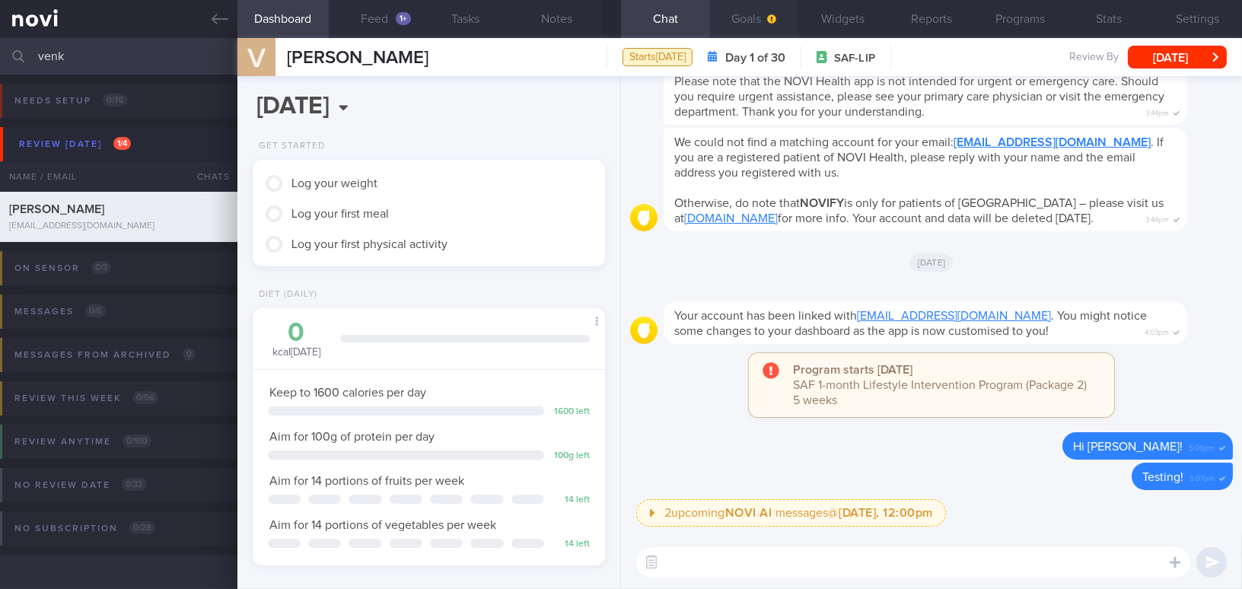
click at [769, 21] on icon "button" at bounding box center [772, 18] width 9 height 9
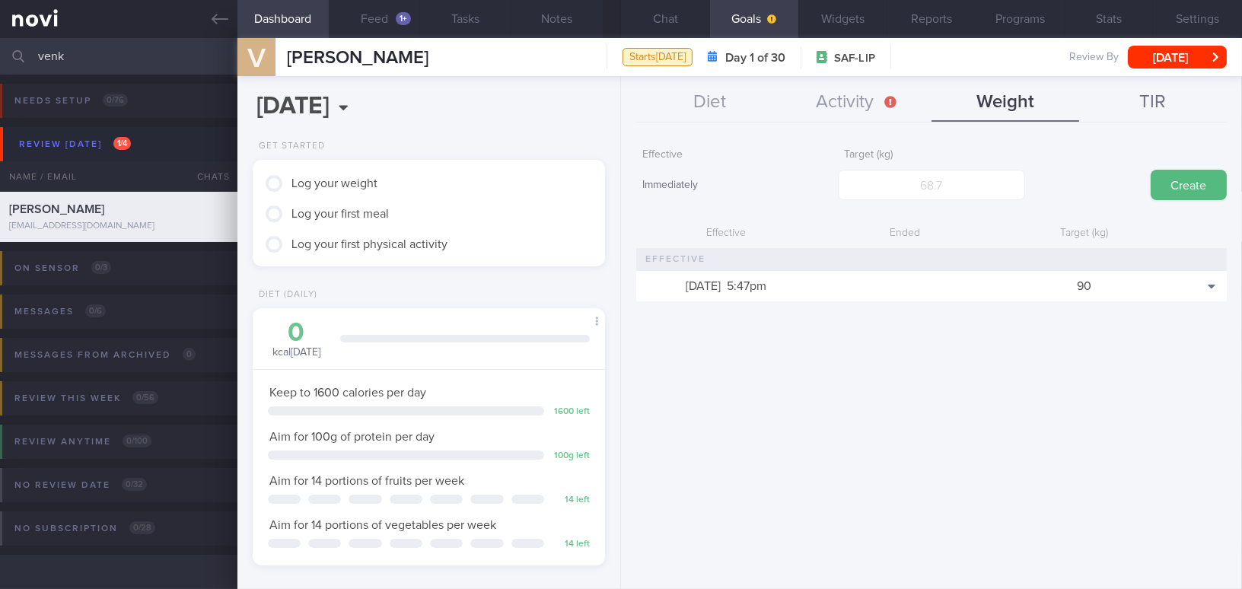
click at [1154, 104] on button "TIR" at bounding box center [1153, 103] width 148 height 38
click at [860, 101] on button "Activity" at bounding box center [858, 103] width 148 height 38
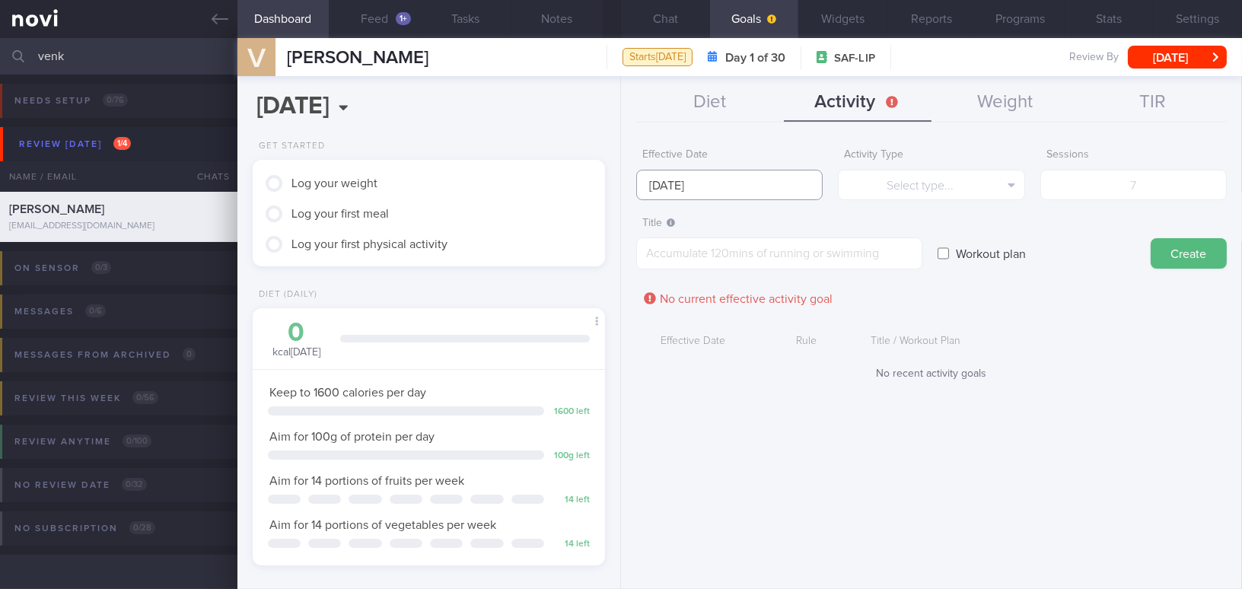
click at [687, 186] on input "[DATE]" at bounding box center [729, 185] width 186 height 30
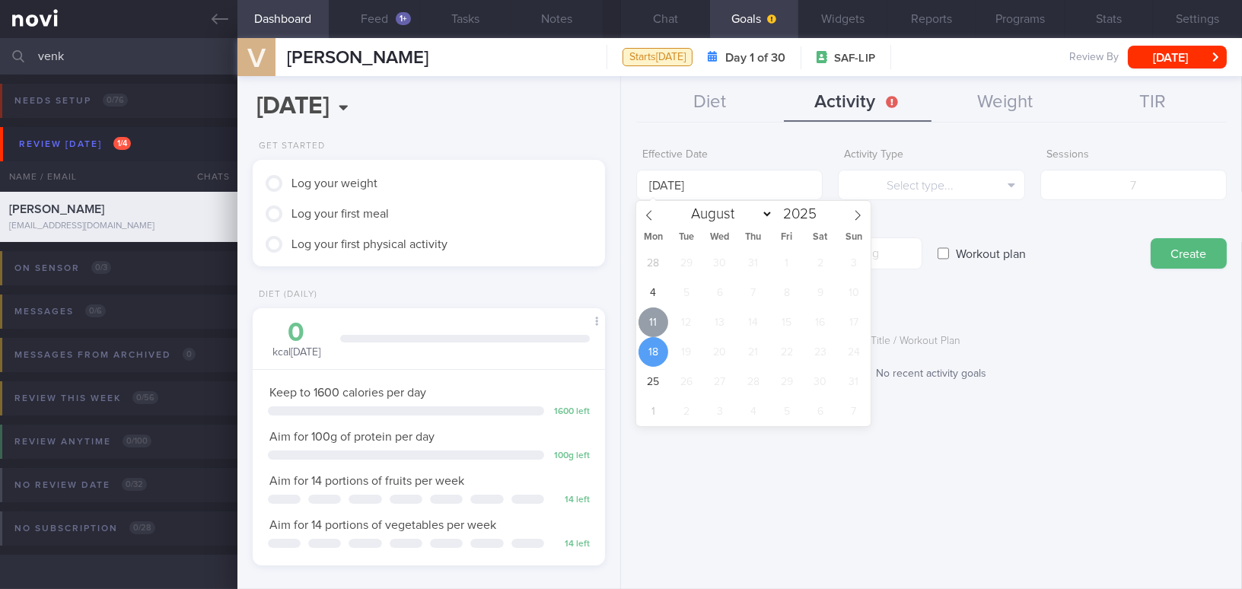
click at [656, 318] on span "11" at bounding box center [653, 322] width 30 height 30
type input "[DATE]"
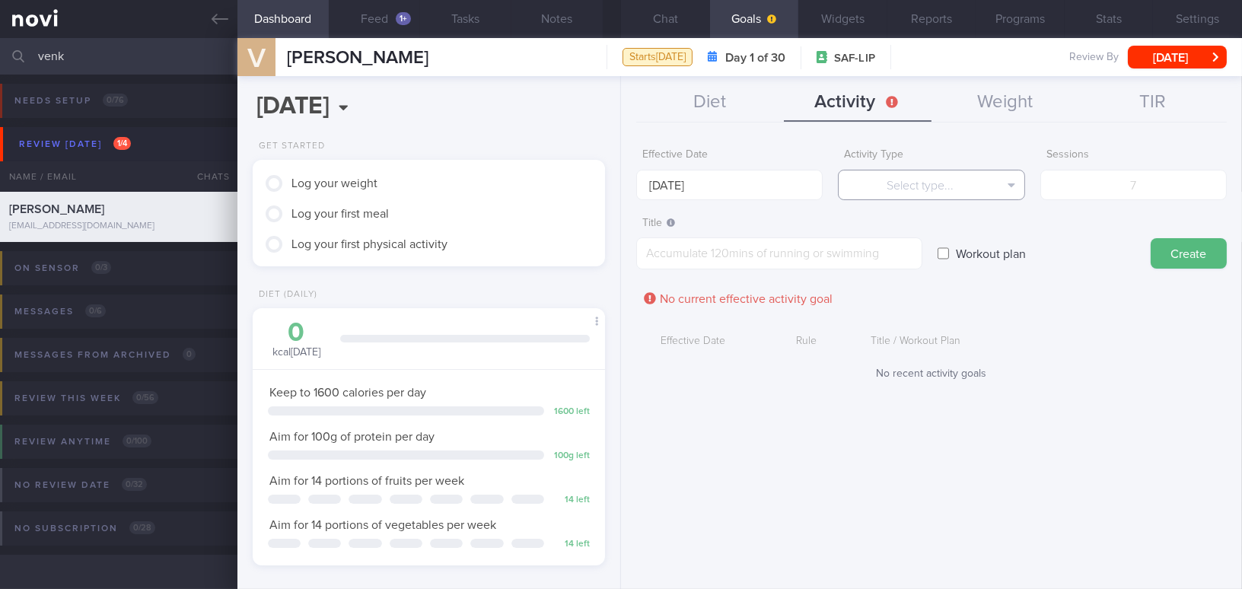
click at [925, 177] on button "Select type..." at bounding box center [931, 185] width 186 height 30
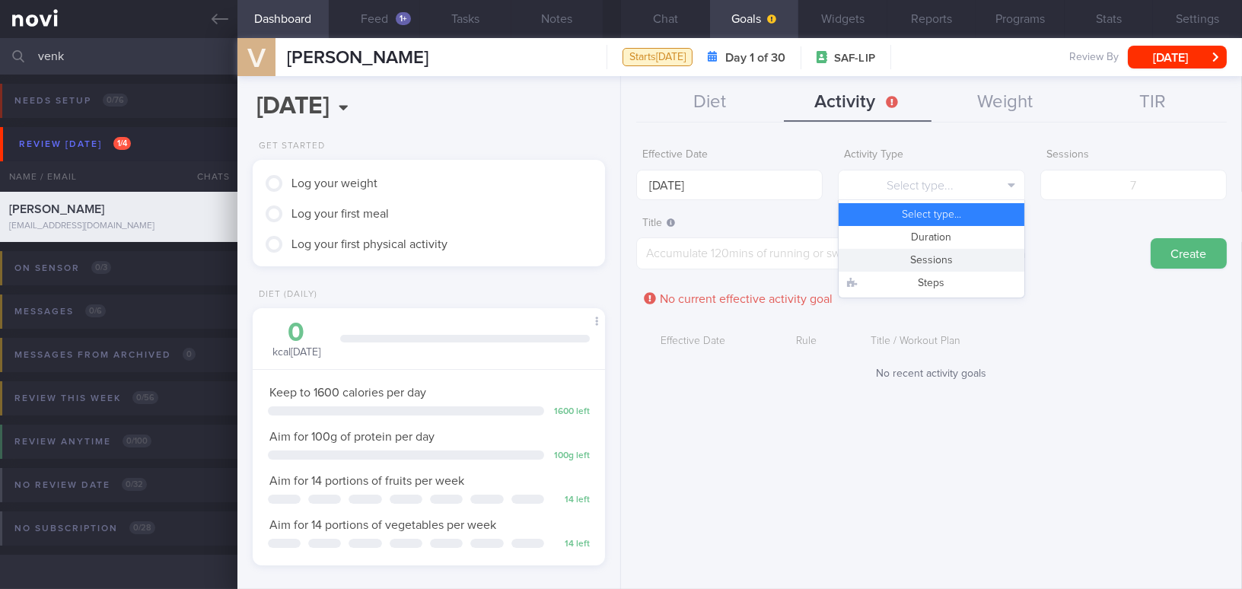
click at [951, 255] on button "Sessions" at bounding box center [931, 260] width 185 height 23
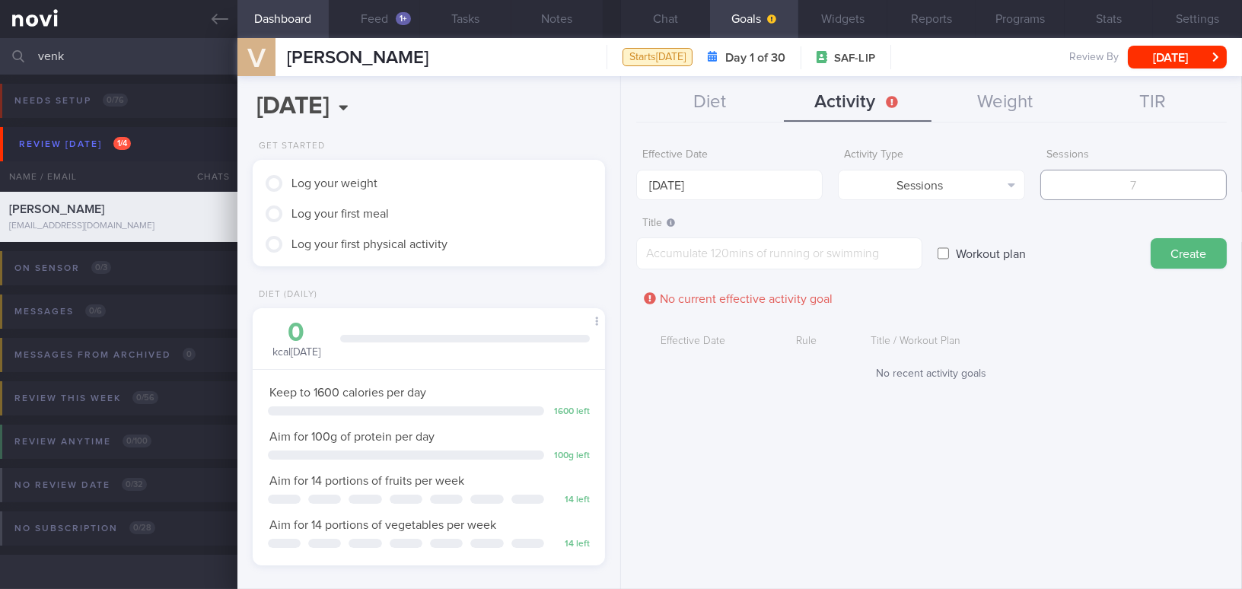
click at [1100, 175] on input "number" at bounding box center [1133, 185] width 186 height 30
type input "6"
click at [855, 258] on textarea at bounding box center [779, 253] width 286 height 32
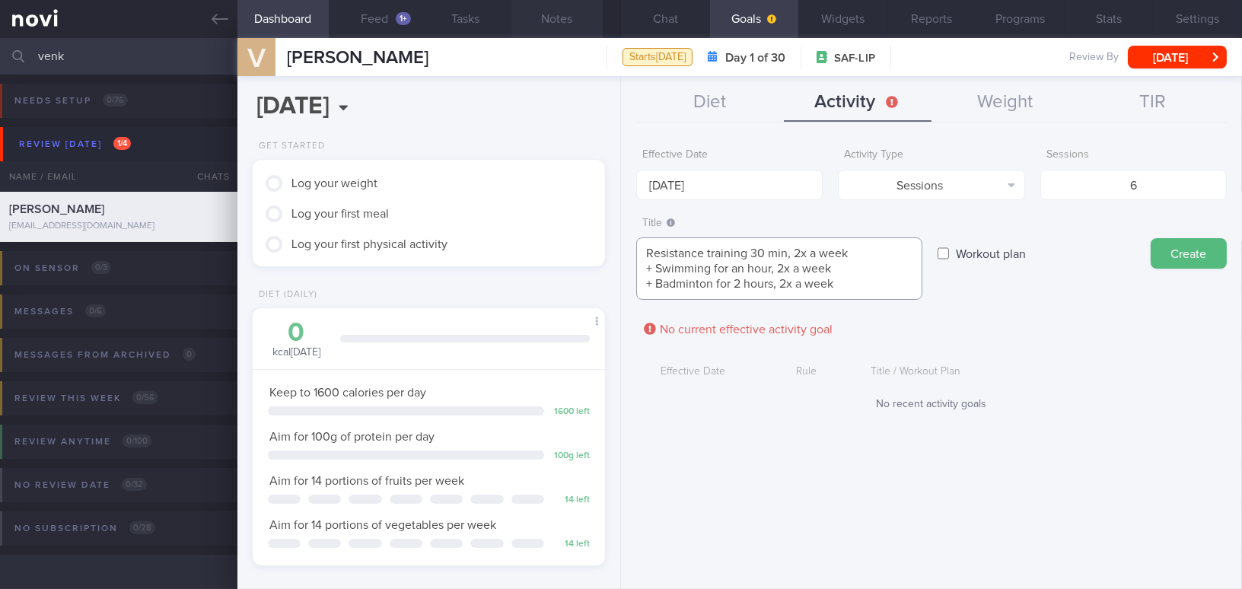
type textarea "Resistance training 30 min, 2x a week + Swimming for an hour, 2x a week + Badmi…"
click at [1177, 256] on button "Create" at bounding box center [1189, 253] width 76 height 30
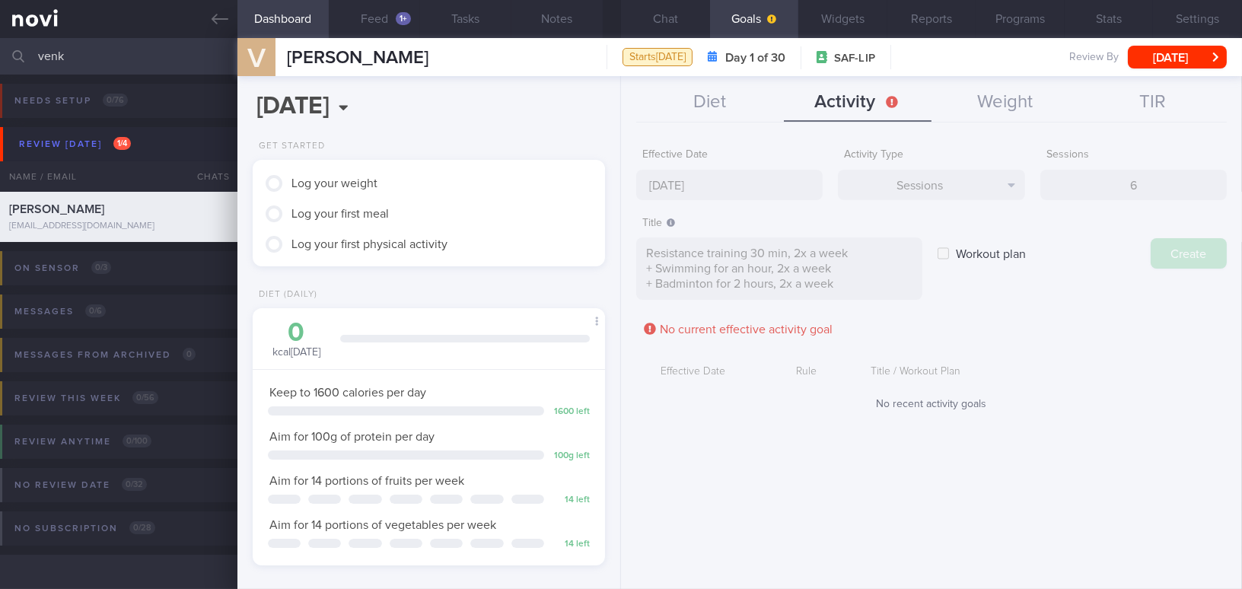
type input "[DATE]"
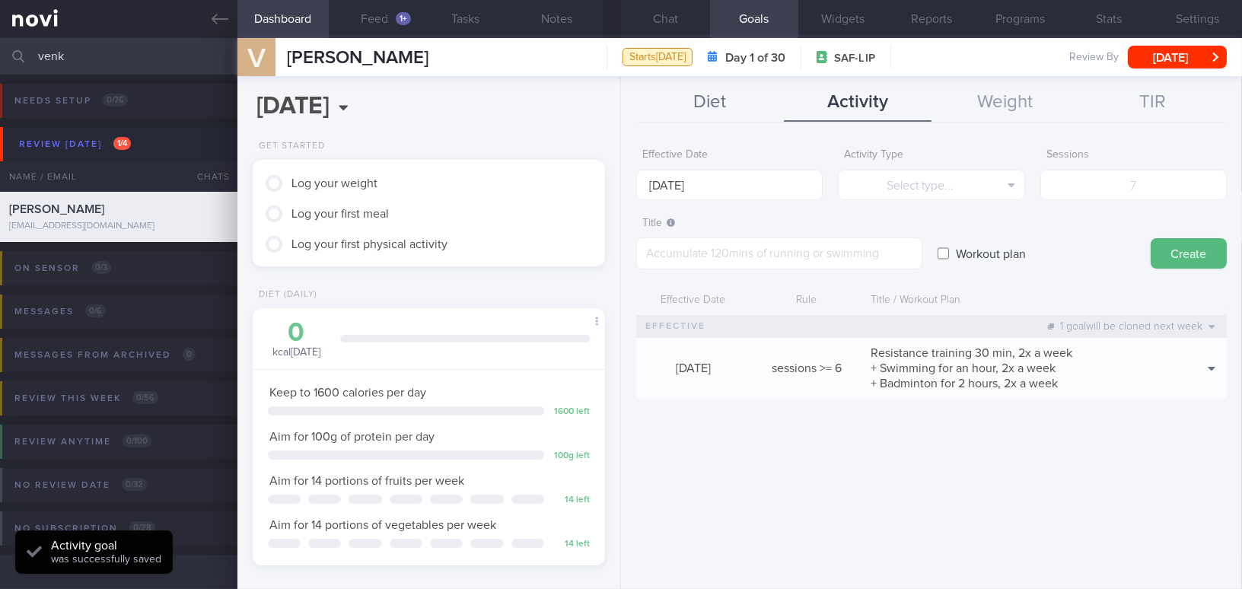
click at [726, 113] on button "Diet" at bounding box center [710, 103] width 148 height 38
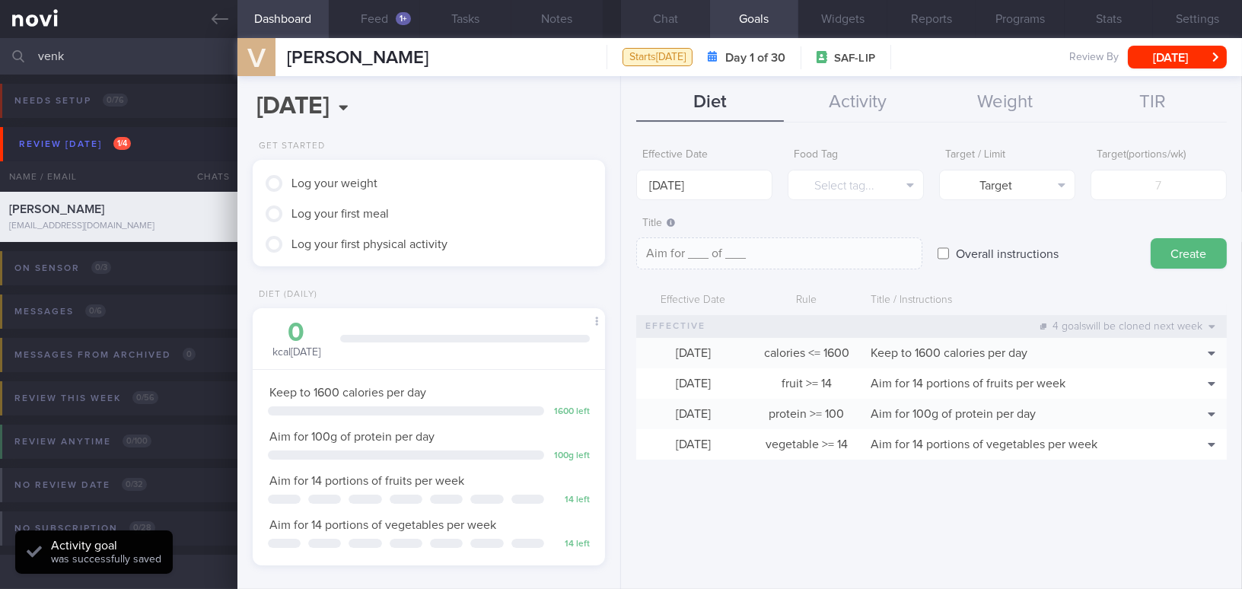
click at [658, 21] on button "Chat" at bounding box center [665, 19] width 89 height 38
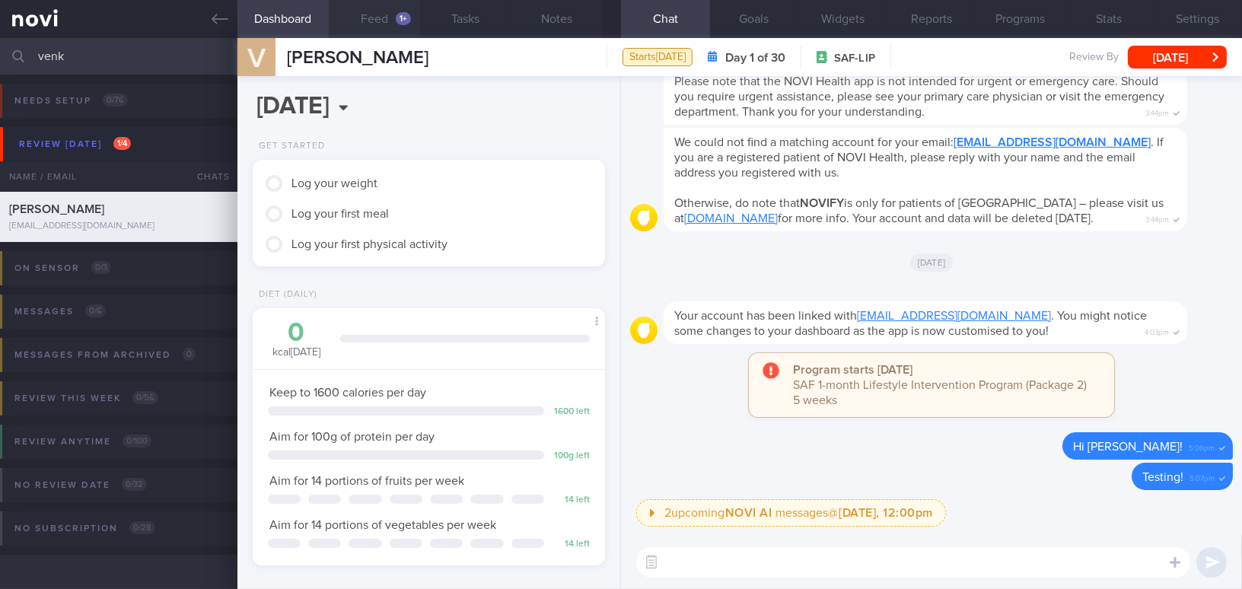
click at [404, 7] on button "Feed 1+" at bounding box center [374, 19] width 91 height 38
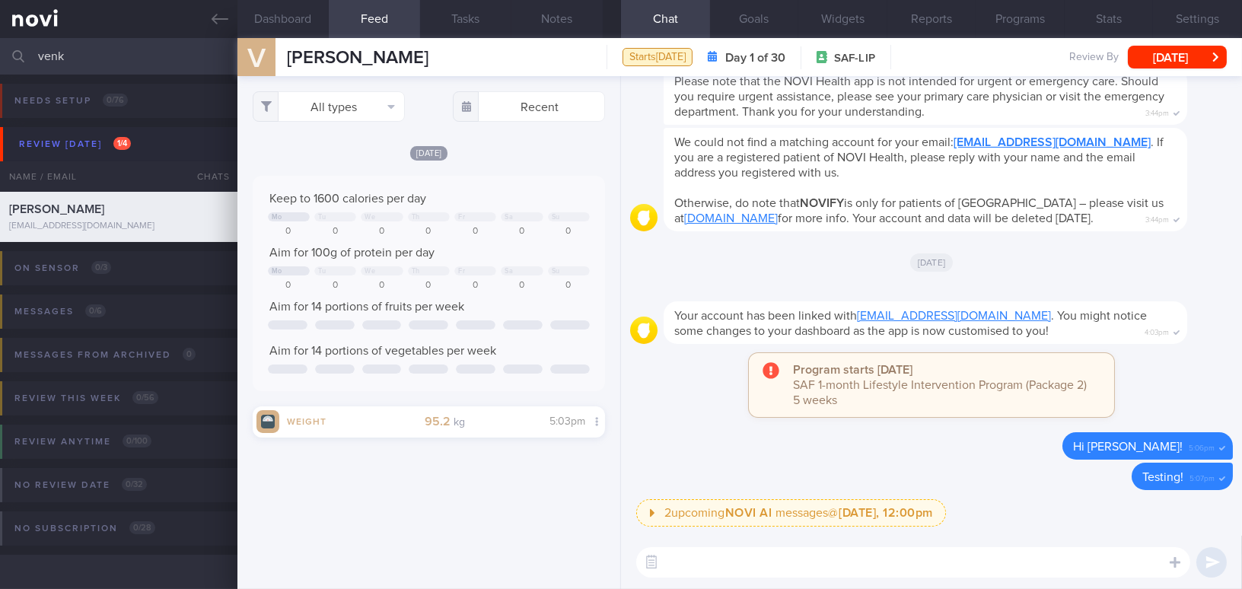
click at [692, 549] on textarea at bounding box center [913, 562] width 554 height 30
paste textarea "Hi [Name], It was a pleasure speaking with you [DATE]. The Lifestyle Improvemen…"
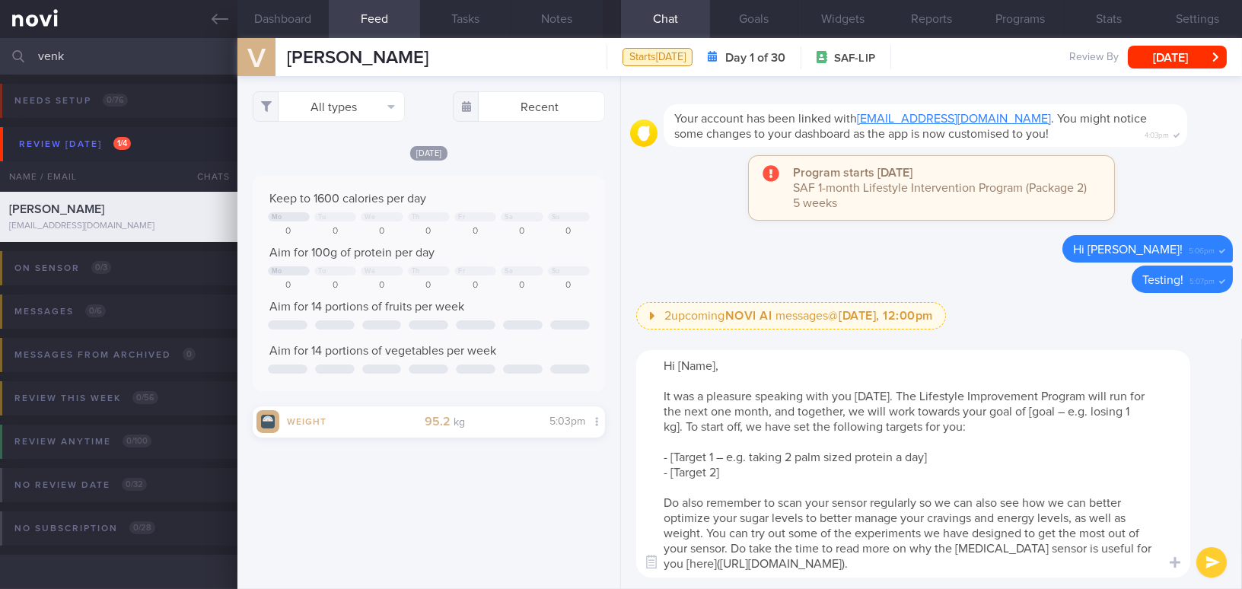
drag, startPoint x: 678, startPoint y: 360, endPoint x: 721, endPoint y: 361, distance: 42.6
click at [721, 361] on textarea "Hi [Name], It was a pleasure speaking with you [DATE]. The Lifestyle Improvemen…" at bounding box center [913, 464] width 554 height 228
drag, startPoint x: 1006, startPoint y: 412, endPoint x: 1070, endPoint y: 410, distance: 63.9
click at [1070, 410] on textarea "Hi [PERSON_NAME], It was a pleasure speaking with you [DATE]. The Lifestyle Imp…" at bounding box center [913, 464] width 554 height 228
click at [1049, 408] on textarea "Hi [PERSON_NAME], It was a pleasure speaking with you [DATE]. The Lifestyle Imp…" at bounding box center [913, 464] width 554 height 228
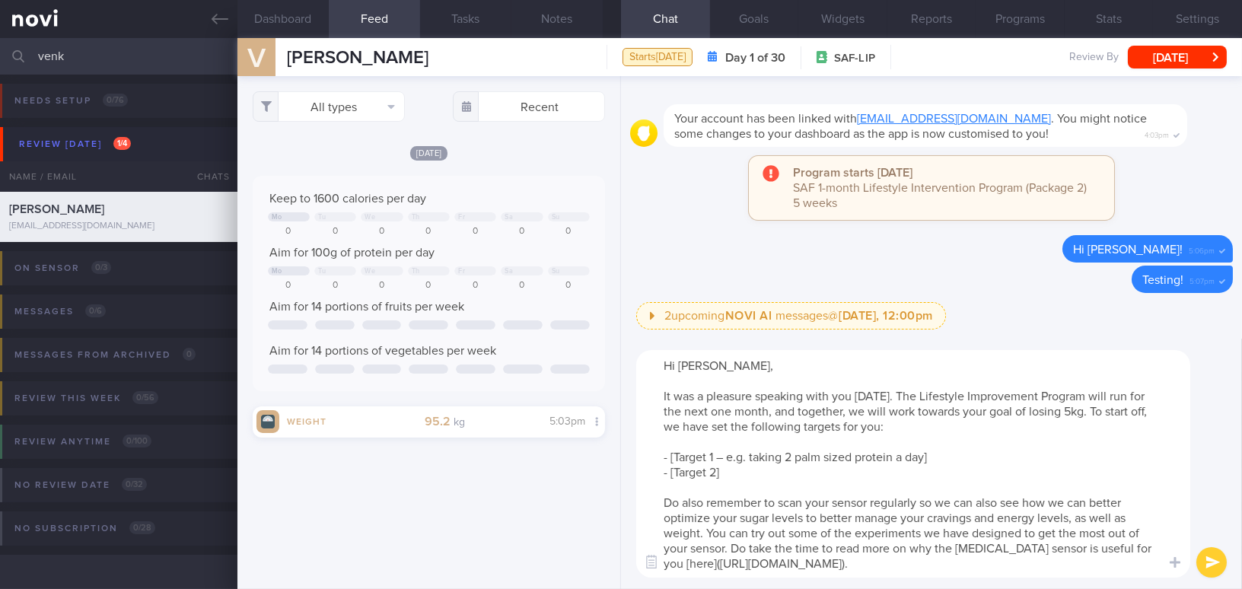
drag, startPoint x: 704, startPoint y: 531, endPoint x: 734, endPoint y: 547, distance: 33.7
click at [734, 547] on textarea "Hi [PERSON_NAME], It was a pleasure speaking with you [DATE]. The Lifestyle Imp…" at bounding box center [913, 464] width 554 height 228
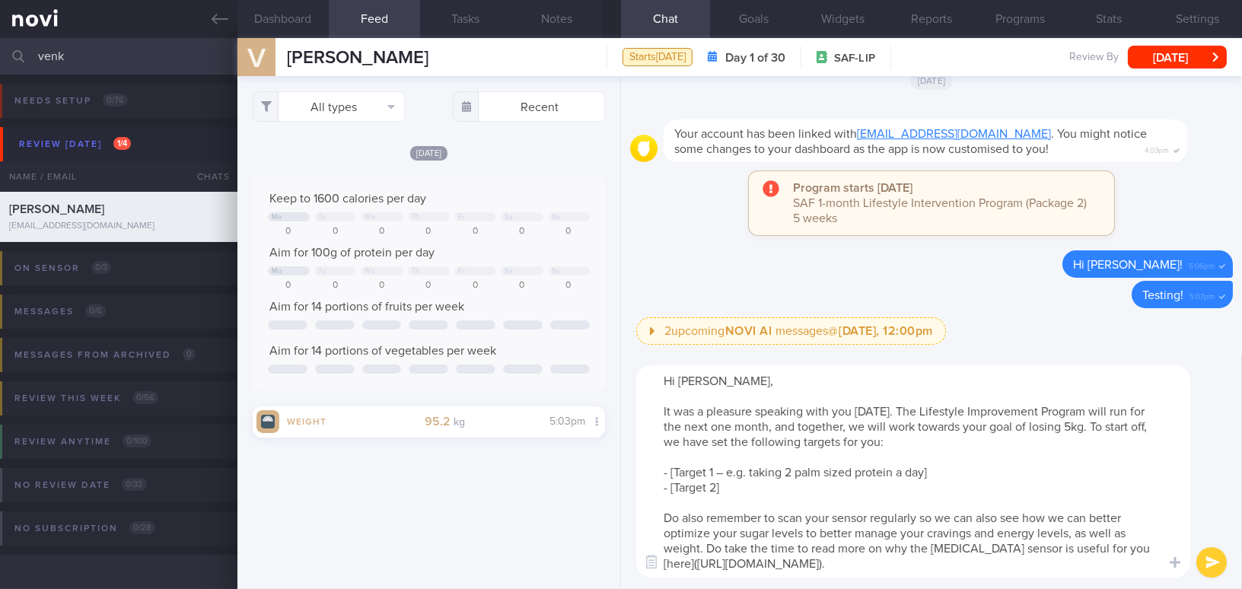
drag, startPoint x: 661, startPoint y: 470, endPoint x: 724, endPoint y: 486, distance: 66.1
click at [724, 486] on textarea "Hi [PERSON_NAME], It was a pleasure speaking with you [DATE]. The Lifestyle Imp…" at bounding box center [913, 471] width 554 height 212
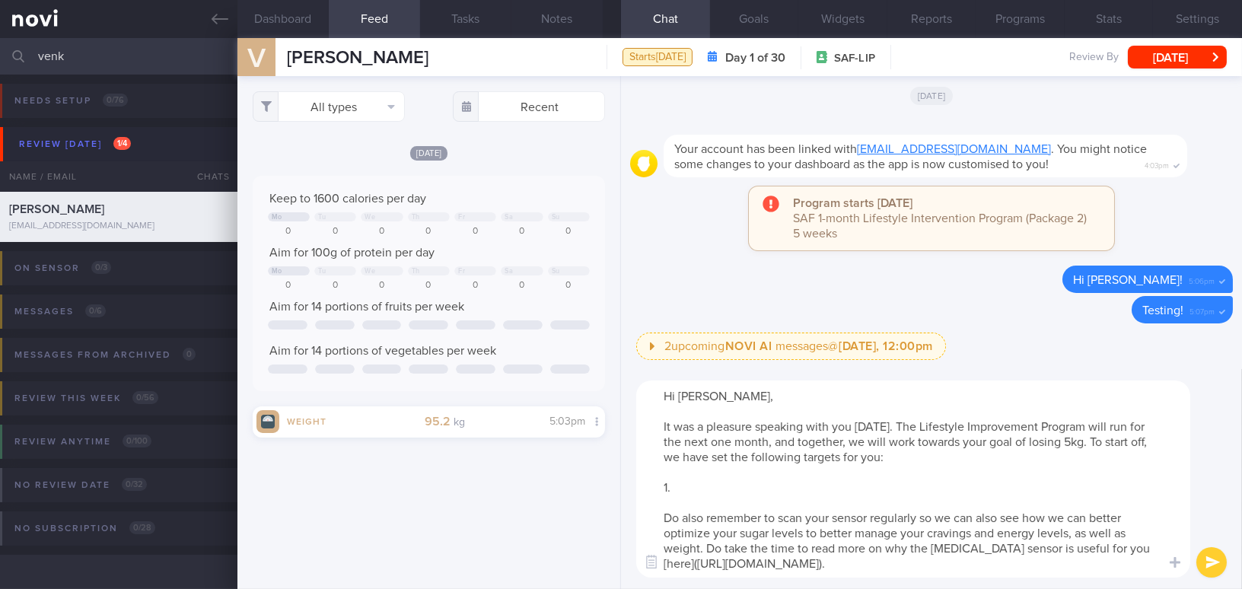
drag, startPoint x: 683, startPoint y: 488, endPoint x: 659, endPoint y: 486, distance: 23.6
click at [659, 486] on textarea "Hi [PERSON_NAME], It was a pleasure speaking with you [DATE]. The Lifestyle Imp…" at bounding box center [913, 479] width 554 height 197
paste textarea "Adopt the My Healthy Plate concept by incorporating at least 1.5 palm-sized por…"
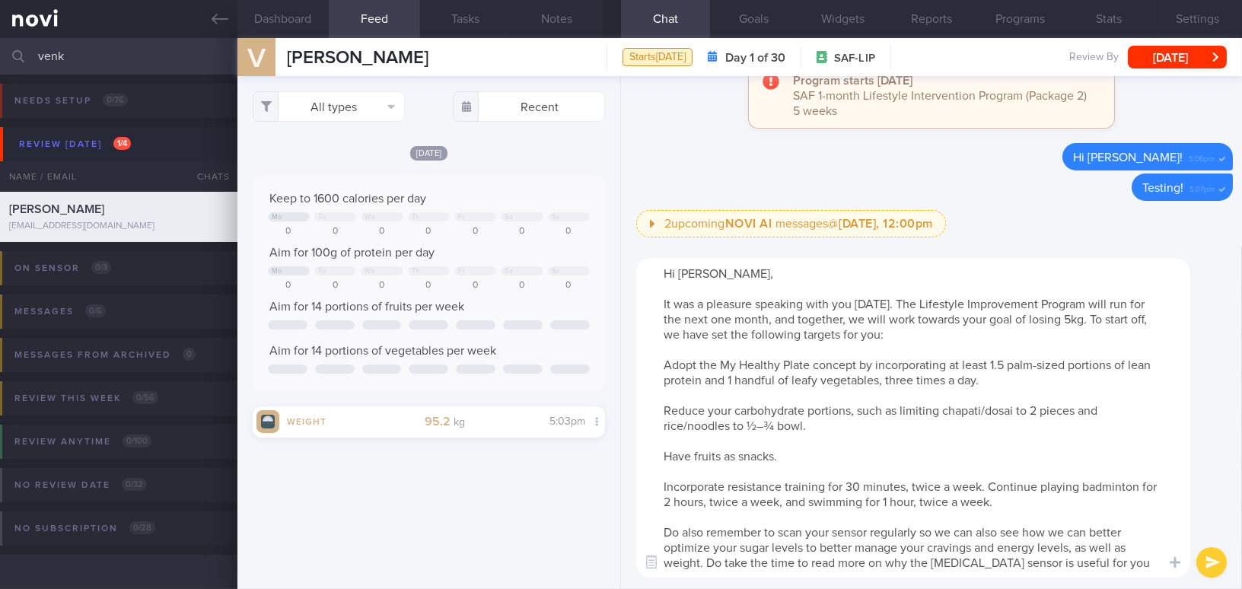
click at [659, 366] on textarea "Hi [PERSON_NAME], It was a pleasure speaking with you [DATE]. The Lifestyle Imp…" at bounding box center [913, 418] width 554 height 320
drag, startPoint x: 913, startPoint y: 381, endPoint x: 940, endPoint y: 377, distance: 27.0
click at [940, 377] on textarea "Hi [PERSON_NAME], It was a pleasure speaking with you [DATE]. The Lifestyle Imp…" at bounding box center [913, 418] width 554 height 320
click at [657, 408] on textarea "Hi [PERSON_NAME], It was a pleasure speaking with you [DATE]. The Lifestyle Imp…" at bounding box center [913, 418] width 554 height 320
click at [661, 457] on textarea "Hi [PERSON_NAME], It was a pleasure speaking with you [DATE]. The Lifestyle Imp…" at bounding box center [913, 418] width 554 height 320
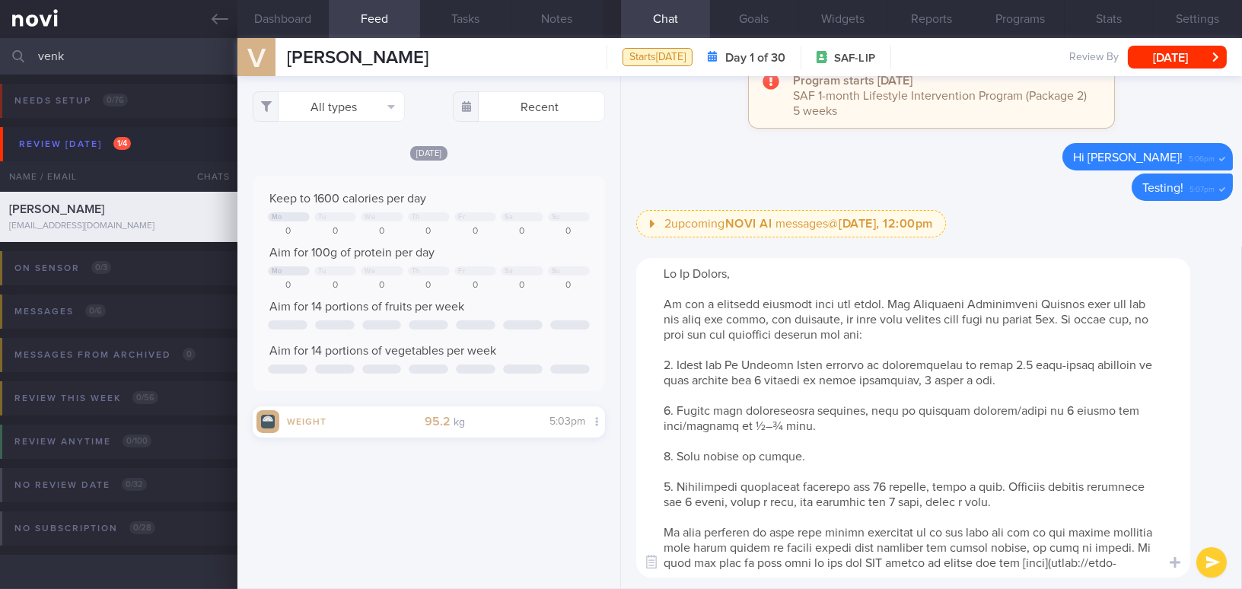
drag, startPoint x: 895, startPoint y: 483, endPoint x: 916, endPoint y: 482, distance: 20.6
click at [916, 482] on textarea at bounding box center [913, 418] width 554 height 320
drag, startPoint x: 1030, startPoint y: 486, endPoint x: 1070, endPoint y: 487, distance: 40.3
click at [1070, 487] on textarea "Hi [PERSON_NAME], It was a pleasure speaking with you [DATE]. The Lifestyle Imp…" at bounding box center [913, 418] width 554 height 320
click at [762, 503] on textarea "Hi [PERSON_NAME], It was a pleasure speaking with you [DATE]. The Lifestyle Imp…" at bounding box center [913, 418] width 554 height 320
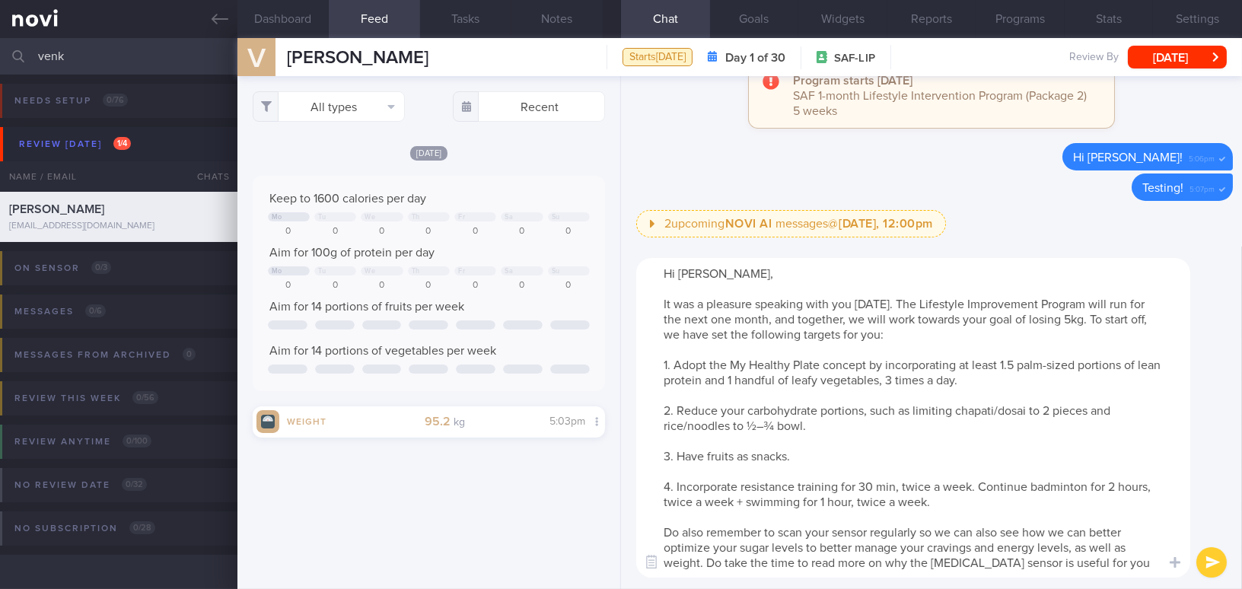
scroll to position [14, 0]
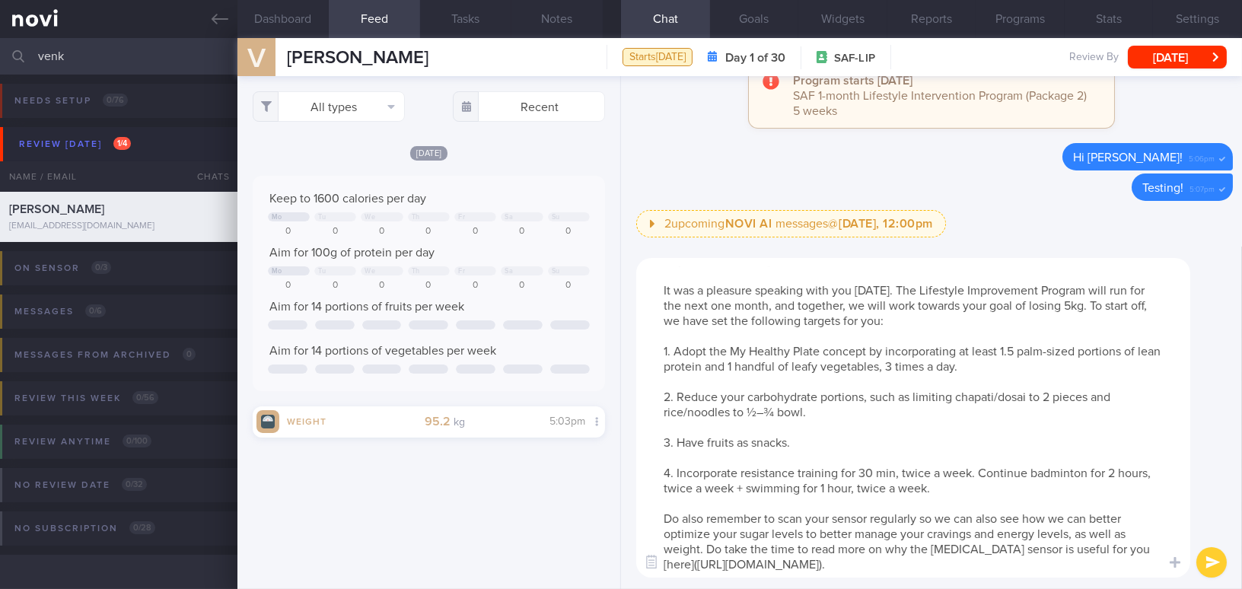
type textarea "Hi [PERSON_NAME], It was a pleasure speaking with you [DATE]. The Lifestyle Imp…"
click at [1205, 562] on button "submit" at bounding box center [1211, 562] width 30 height 30
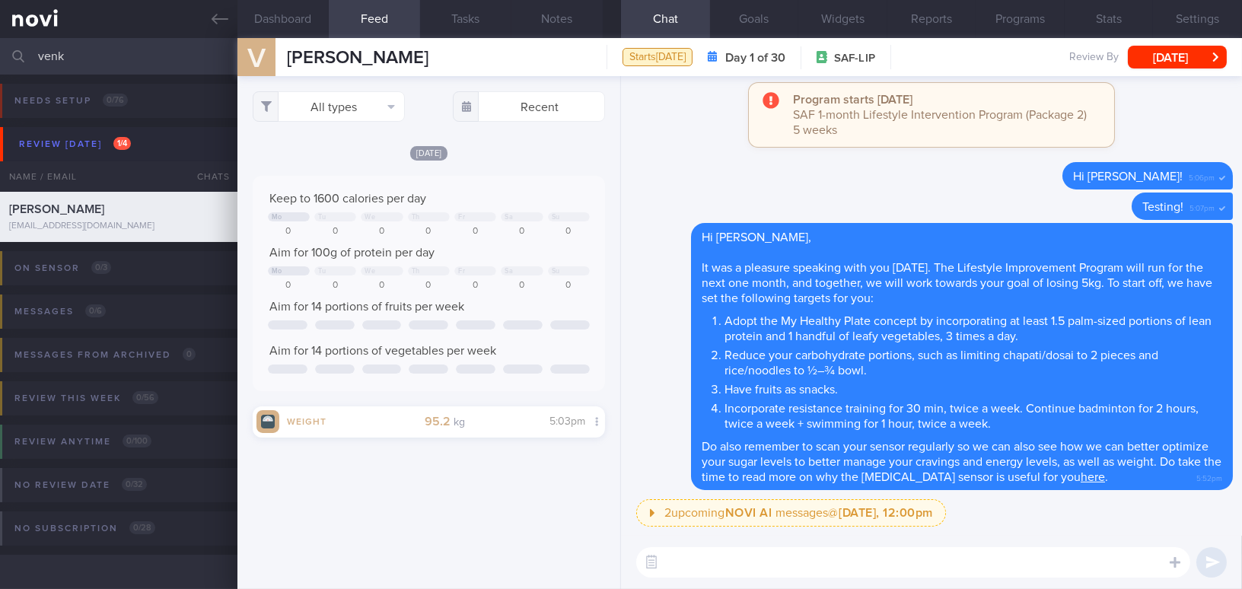
scroll to position [0, 0]
click at [1148, 519] on label at bounding box center [1154, 517] width 30 height 30
click at [0, 0] on input "file" at bounding box center [0, 0] width 0 height 0
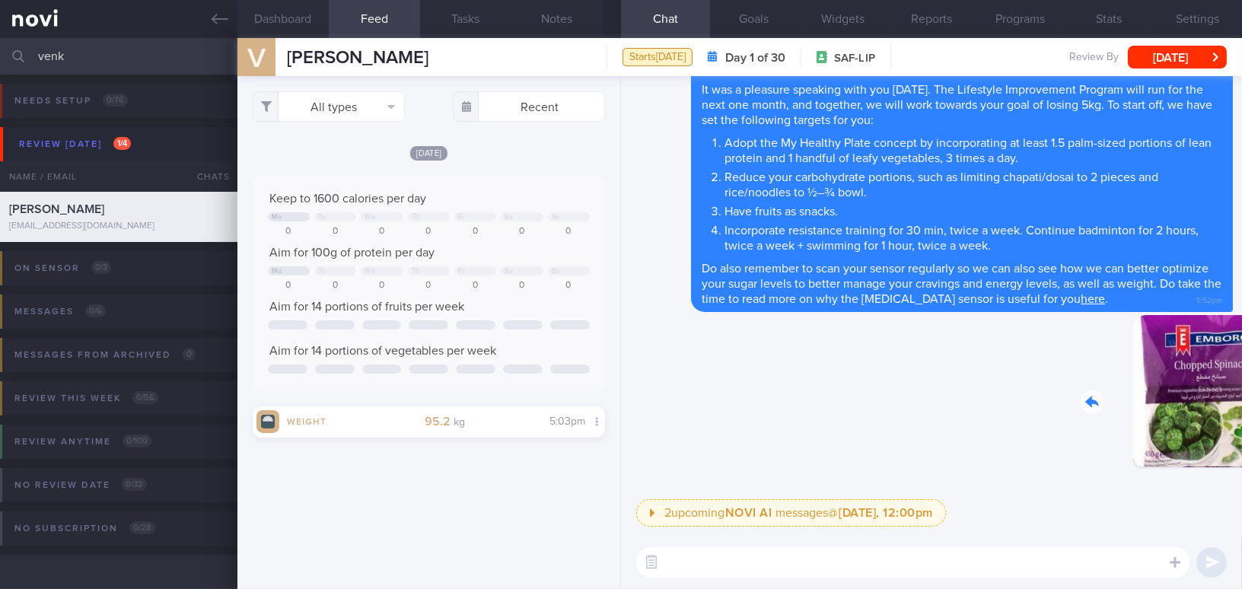
drag, startPoint x: 1123, startPoint y: 401, endPoint x: 1202, endPoint y: 406, distance: 80.1
click at [1202, 406] on div "Delete 5:53pm" at bounding box center [1126, 403] width 213 height 176
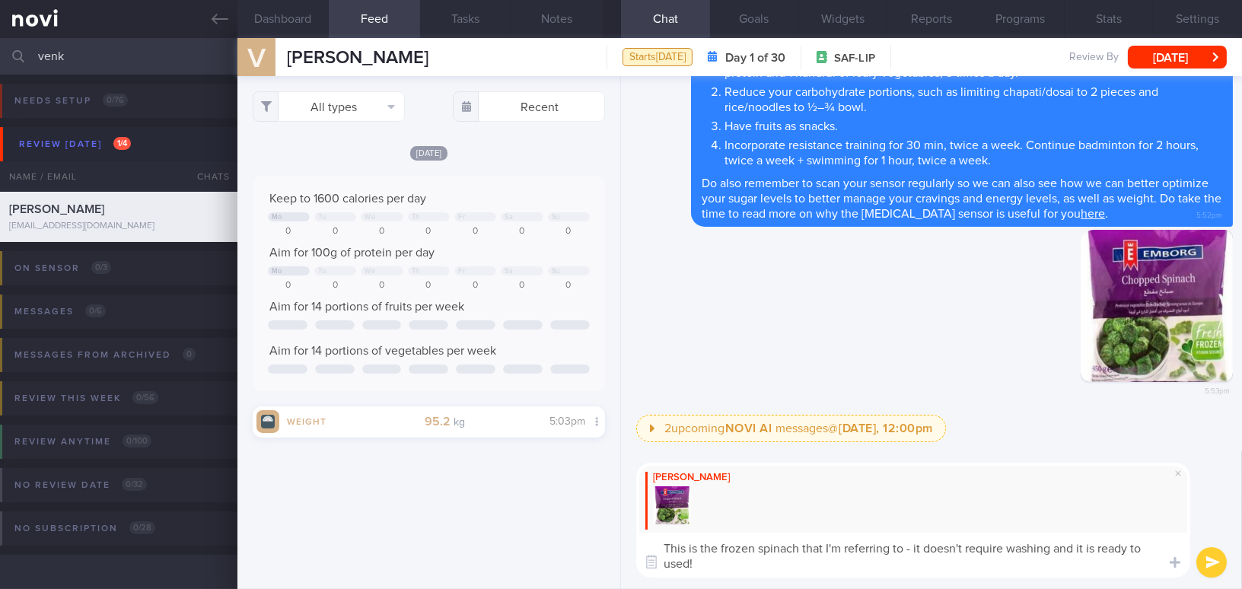
drag, startPoint x: 707, startPoint y: 574, endPoint x: 655, endPoint y: 546, distance: 58.9
click at [655, 546] on textarea "This is the frozen spinach that I'm referring to - it doesn't require washing a…" at bounding box center [913, 555] width 554 height 45
click at [1083, 563] on textarea "This is the frozen spinach that I'm referring to - it doesn't require washing a…" at bounding box center [913, 555] width 554 height 45
click at [686, 561] on textarea "This is the frozen spinach that I'm referring to - it doesn't require washing a…" at bounding box center [913, 555] width 554 height 45
type textarea "This is the frozen spinach that I'm referring to - it doesn't require washing a…"
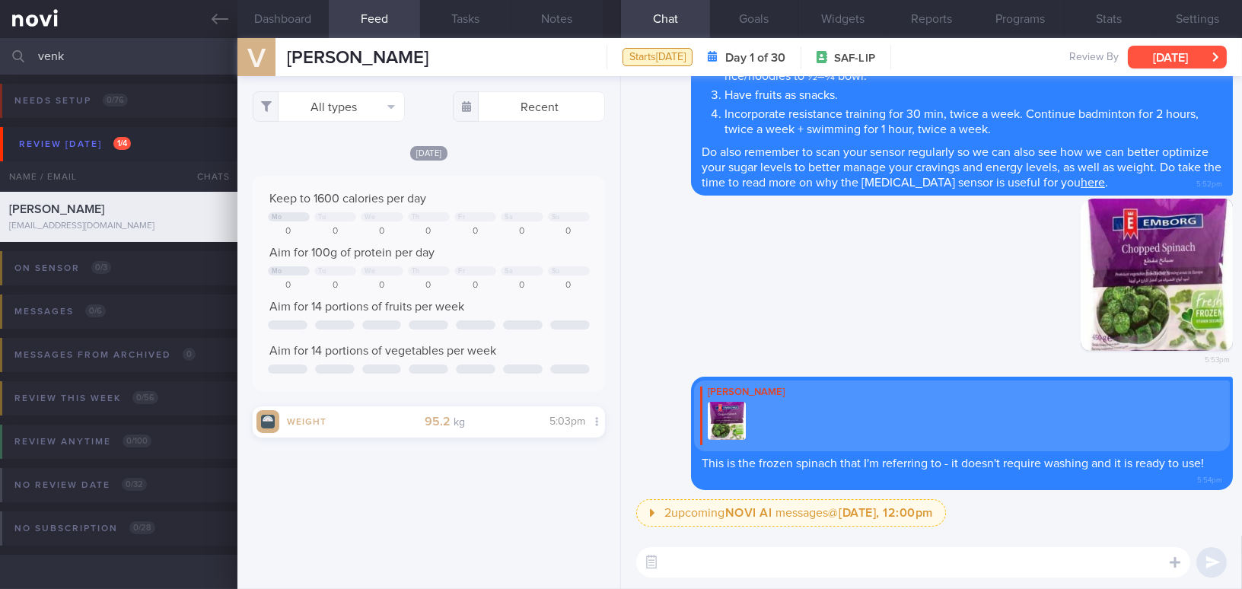
click at [1178, 59] on button "[DATE]" at bounding box center [1177, 57] width 99 height 23
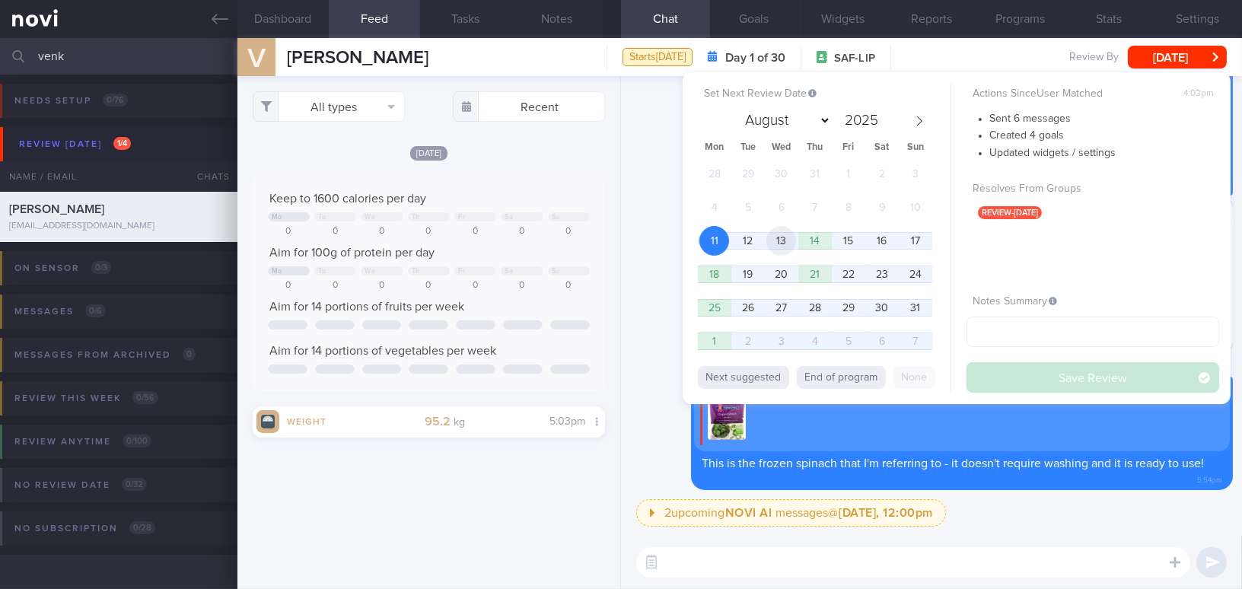
click at [795, 237] on span "13" at bounding box center [781, 241] width 30 height 30
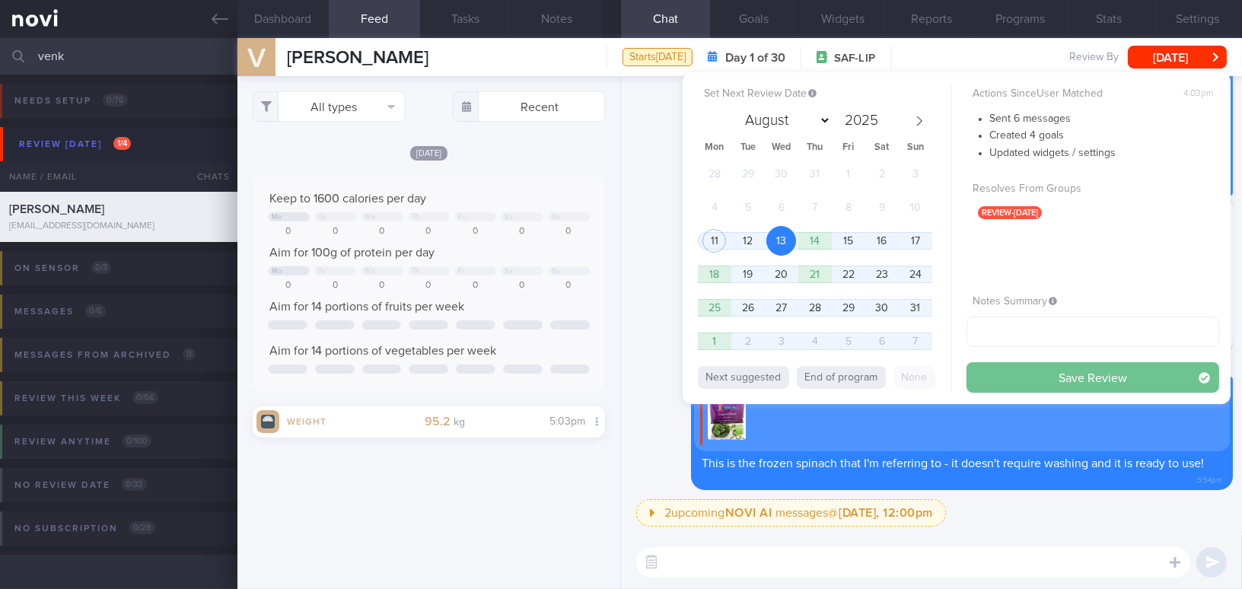
click at [1043, 376] on button "Save Review" at bounding box center [1092, 377] width 253 height 30
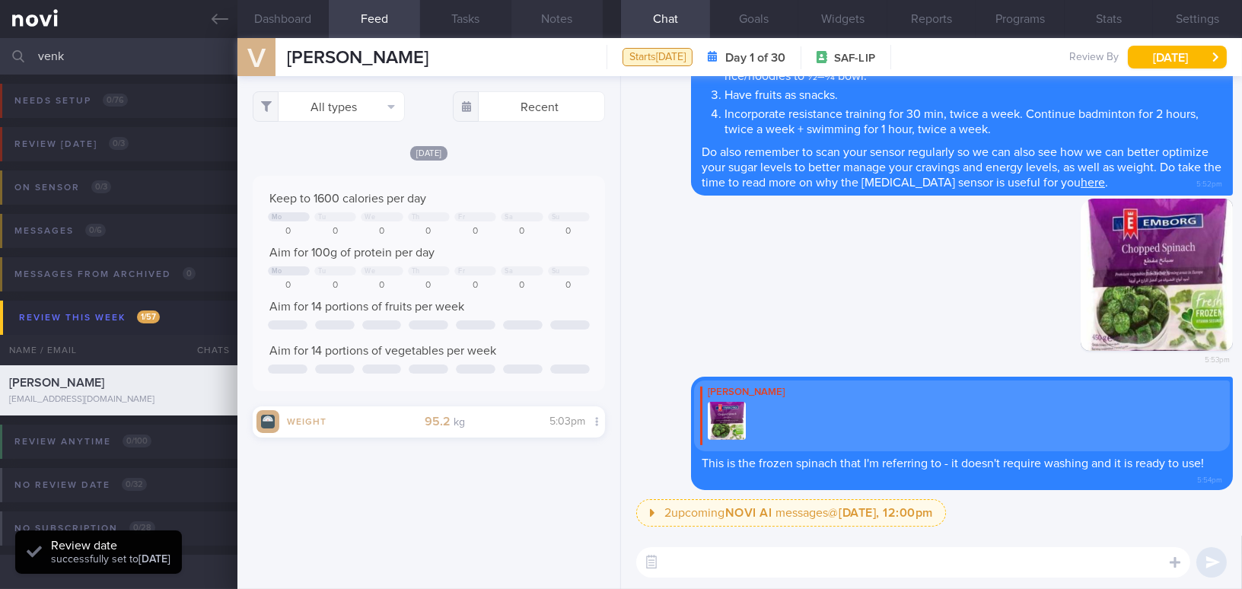
scroll to position [161, 320]
click at [554, 12] on button "Notes" at bounding box center [556, 19] width 91 height 38
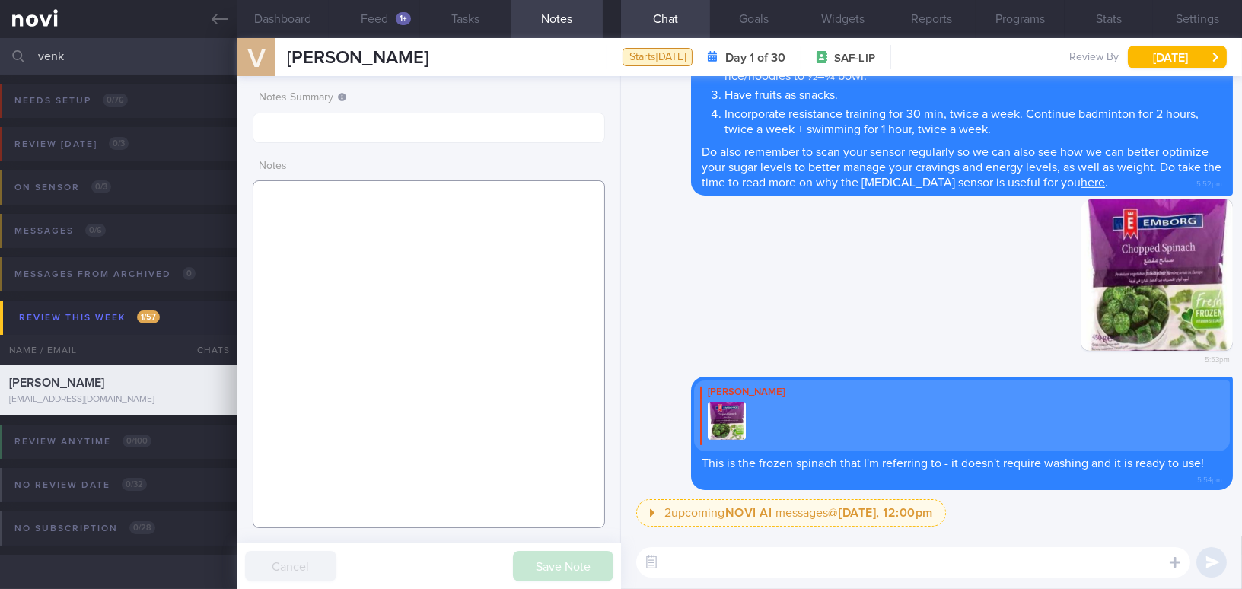
click at [310, 210] on textarea at bounding box center [429, 354] width 352 height 348
paste textarea "[DEMOGRAPHIC_DATA] Gentleman - Married with 1 daughter, [DEMOGRAPHIC_DATA] year…"
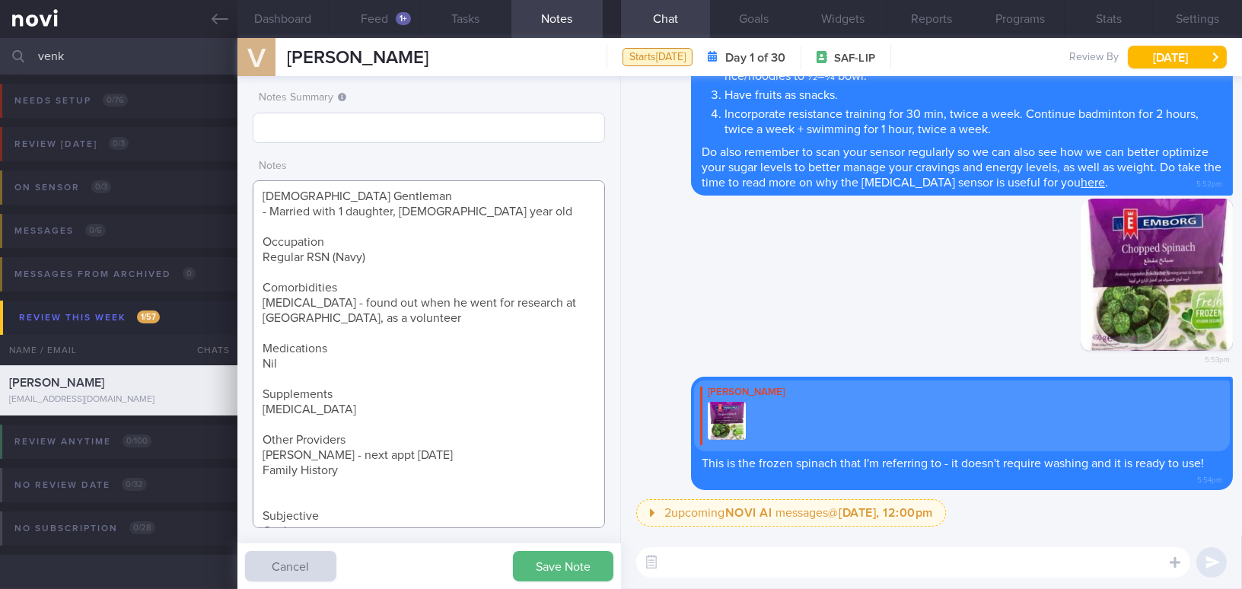
scroll to position [116, 0]
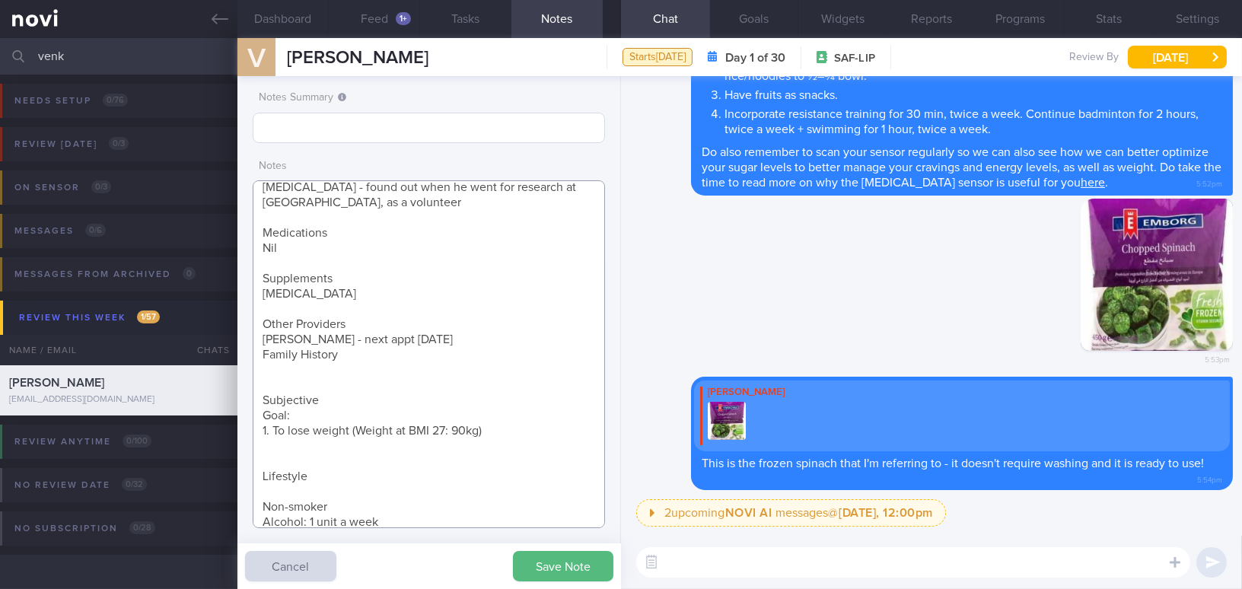
type textarea "[DEMOGRAPHIC_DATA] Gentleman - Married with 1 daughter, [DEMOGRAPHIC_DATA] year…"
click at [295, 131] on input "text" at bounding box center [429, 128] width 352 height 30
type input "SAF LIP"
click at [565, 559] on button "Save Note" at bounding box center [563, 566] width 100 height 30
type input "SAF LIP"
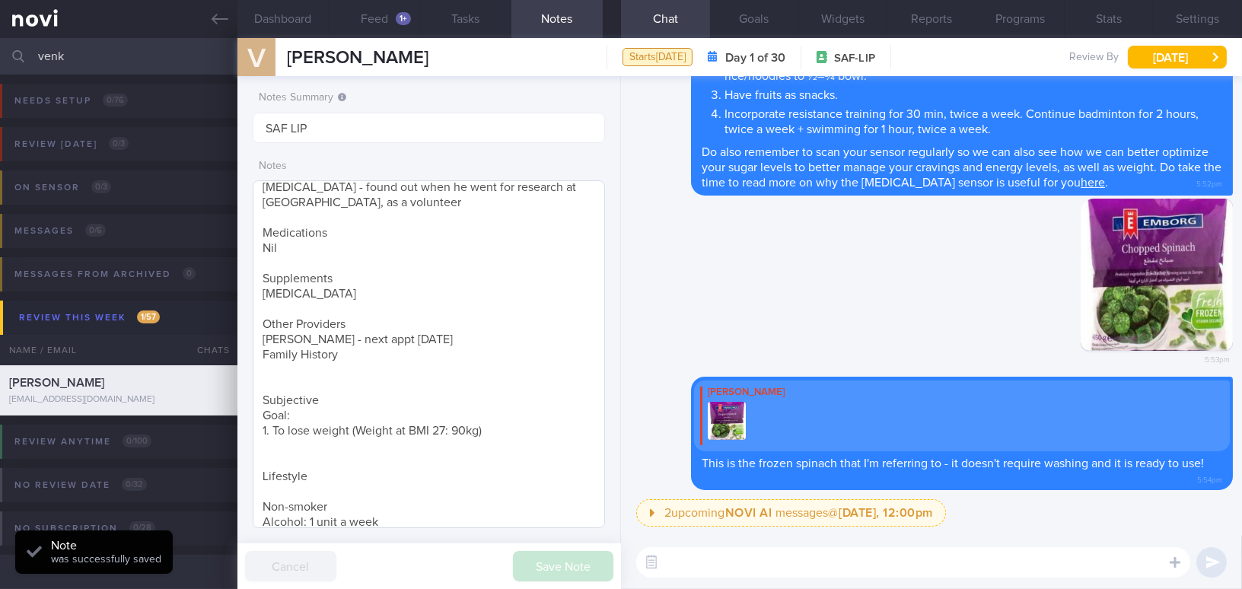
scroll to position [124, 0]
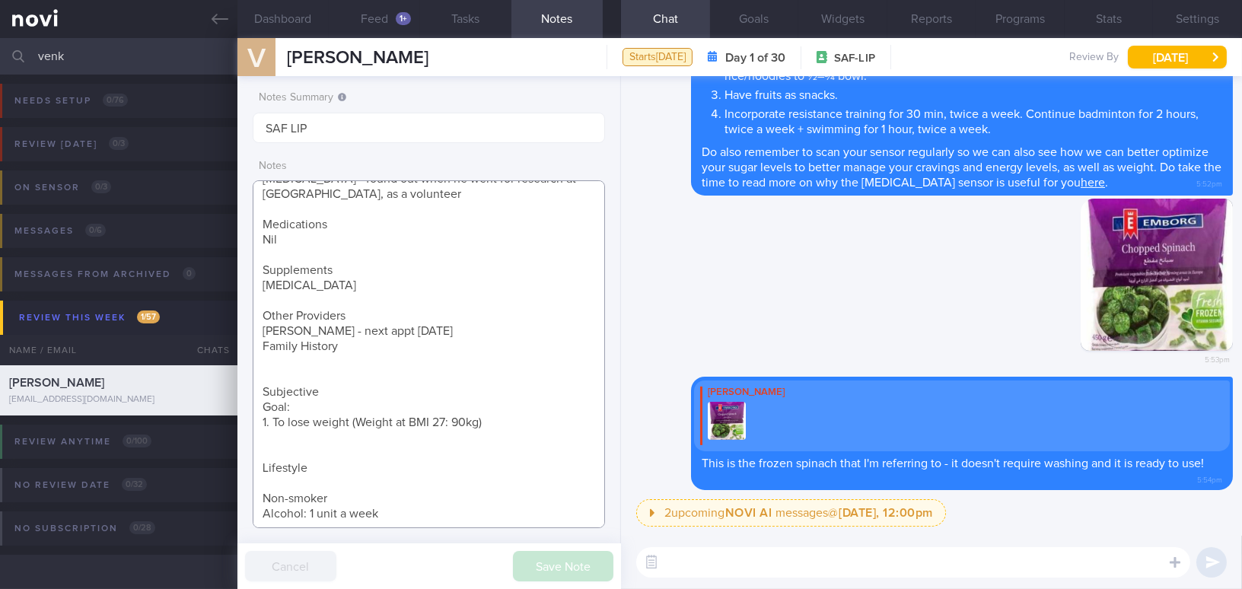
click at [397, 514] on textarea "[DEMOGRAPHIC_DATA] Gentleman - Married with 1 daughter, [DEMOGRAPHIC_DATA] year…" at bounding box center [429, 354] width 352 height 348
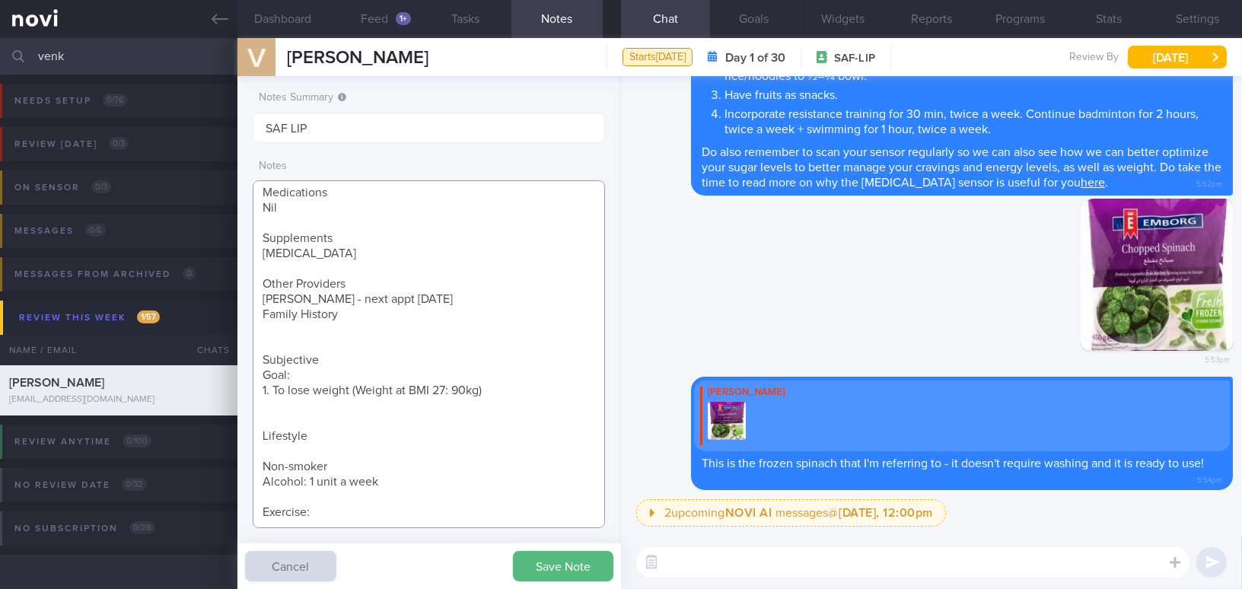
paste textarea "Badminton 2x a week, 2 hours each time + Swimming 2x a week, 1 hour each time *…"
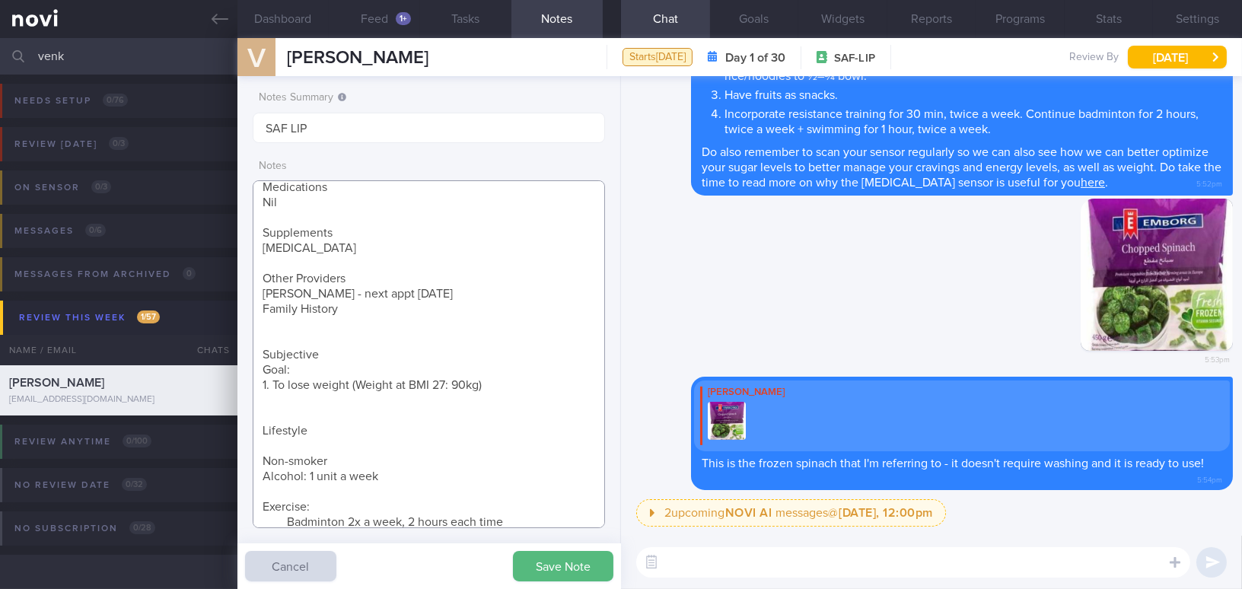
scroll to position [192, 0]
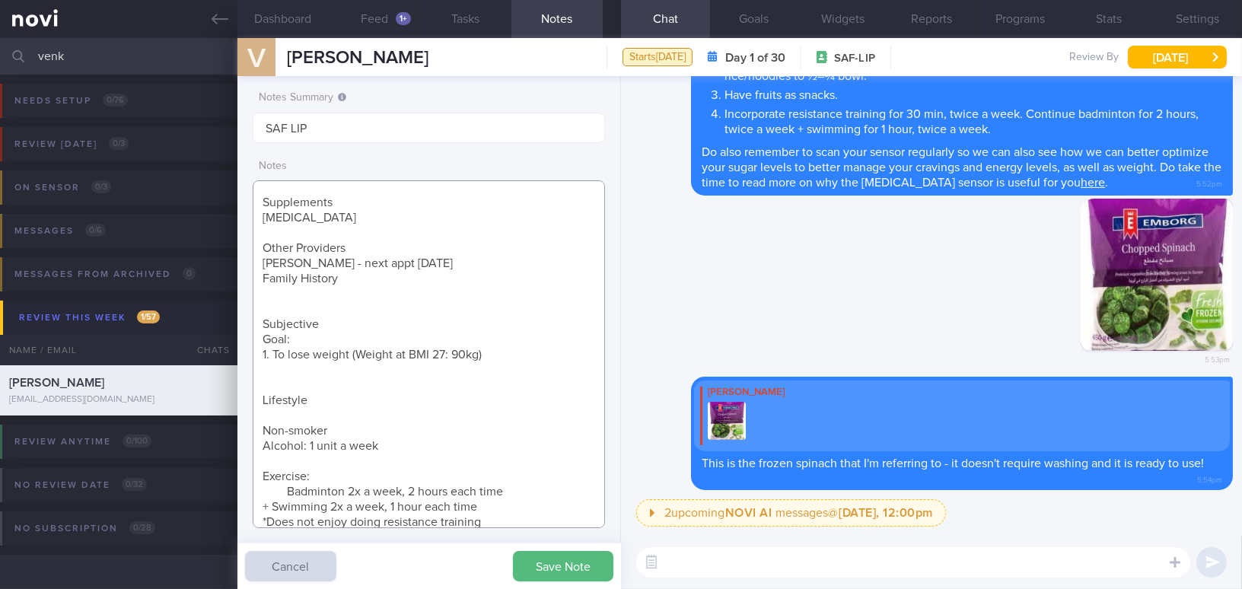
click at [288, 489] on textarea "[DEMOGRAPHIC_DATA] Gentleman - Married with 1 daughter, [DEMOGRAPHIC_DATA] year…" at bounding box center [429, 354] width 352 height 348
type textarea "[DEMOGRAPHIC_DATA] Gentleman - Married with 1 daughter, [DEMOGRAPHIC_DATA] year…"
click at [534, 564] on button "Save Note" at bounding box center [563, 566] width 100 height 30
drag, startPoint x: 98, startPoint y: 59, endPoint x: -11, endPoint y: 52, distance: 109.1
click at [0, 52] on html "You are offline! Some functionality will be unavailable Patients New Users Coac…" at bounding box center [621, 294] width 1242 height 589
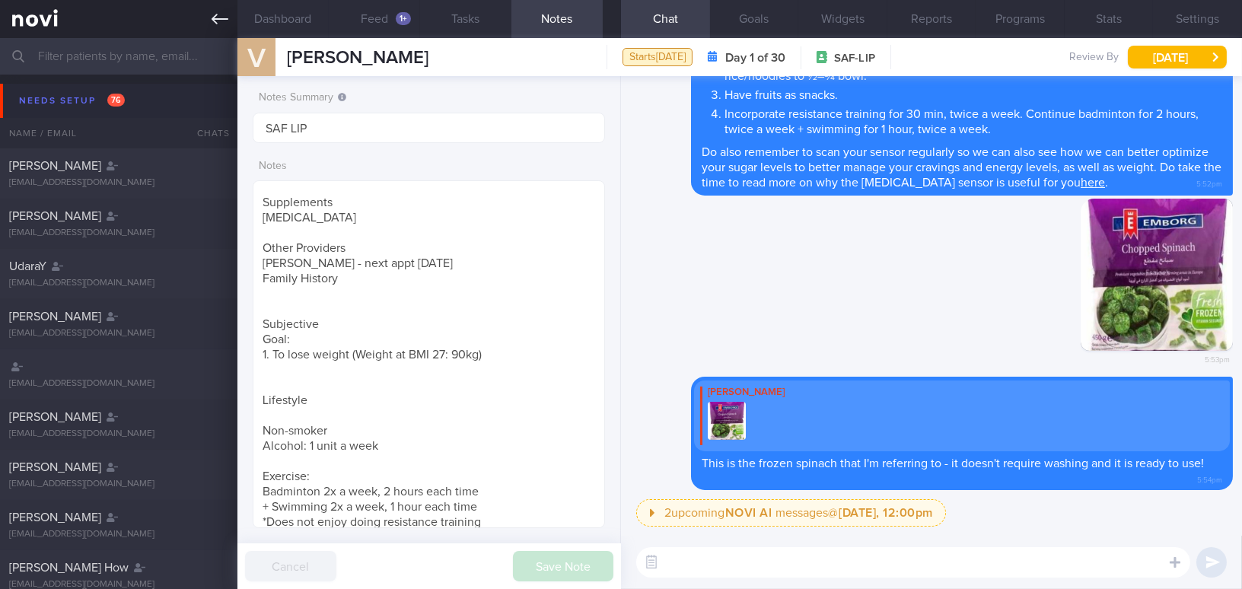
click at [223, 14] on icon at bounding box center [220, 19] width 17 height 17
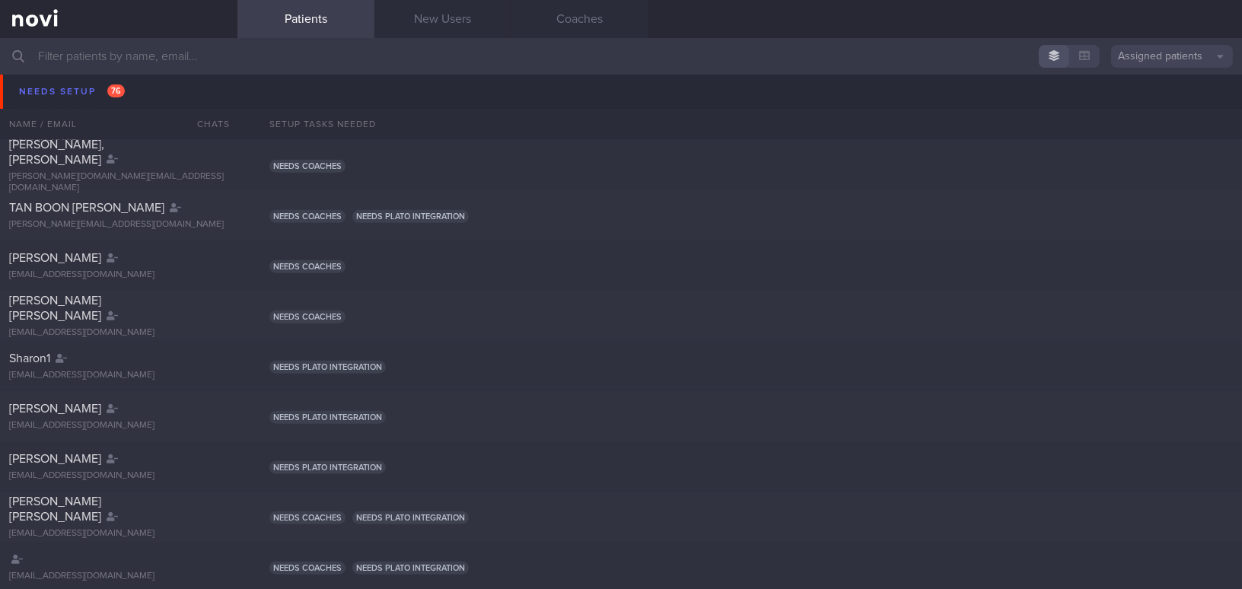
scroll to position [1130, 0]
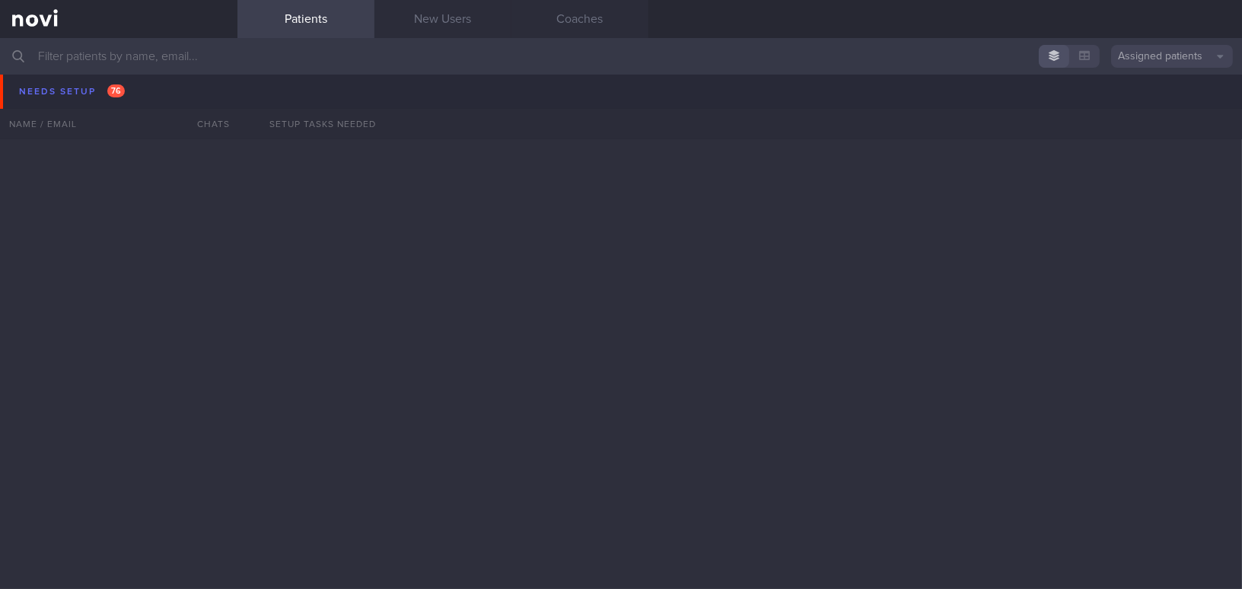
scroll to position [829, 0]
